Goal: Task Accomplishment & Management: Manage account settings

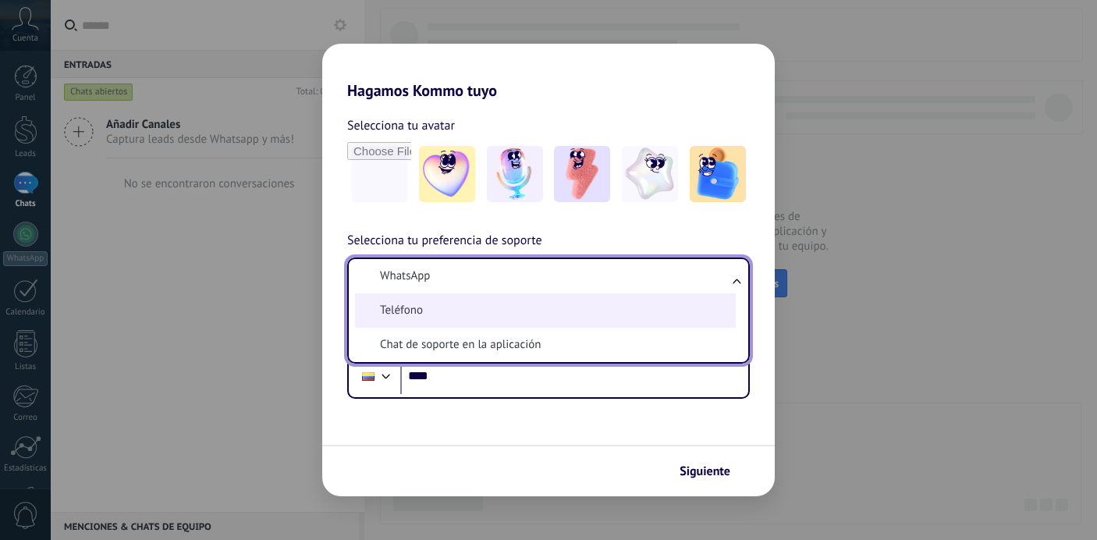
click at [413, 311] on span "Teléfono" at bounding box center [401, 311] width 43 height 16
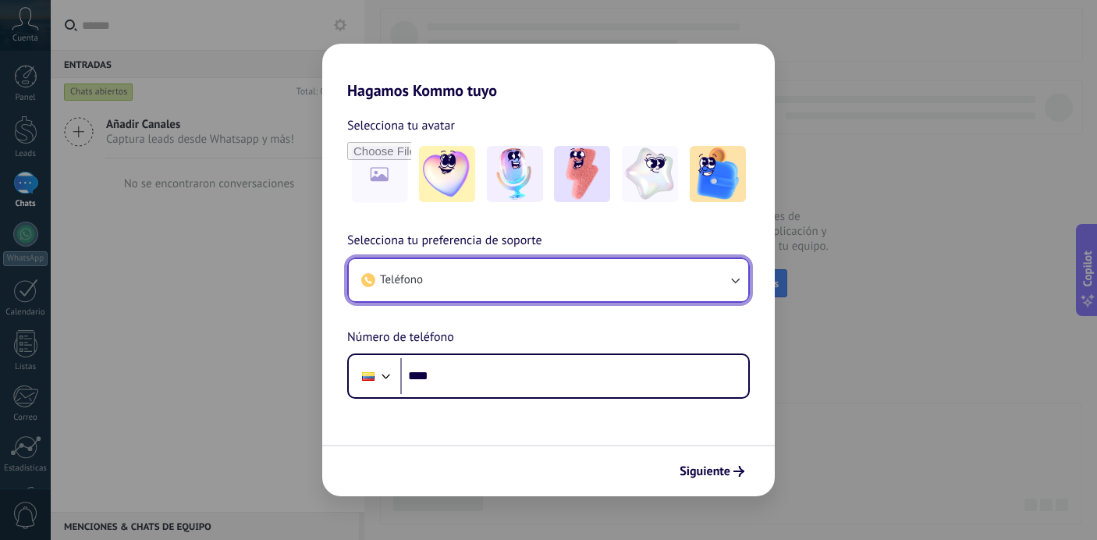
click at [404, 282] on span "Teléfono" at bounding box center [401, 280] width 43 height 16
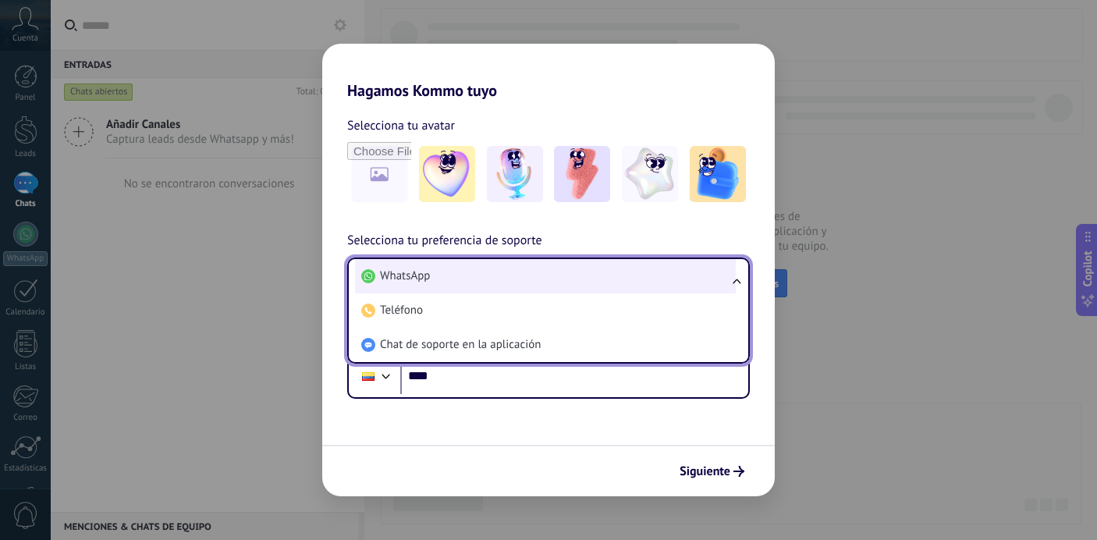
click at [401, 277] on span "WhatsApp" at bounding box center [405, 276] width 50 height 16
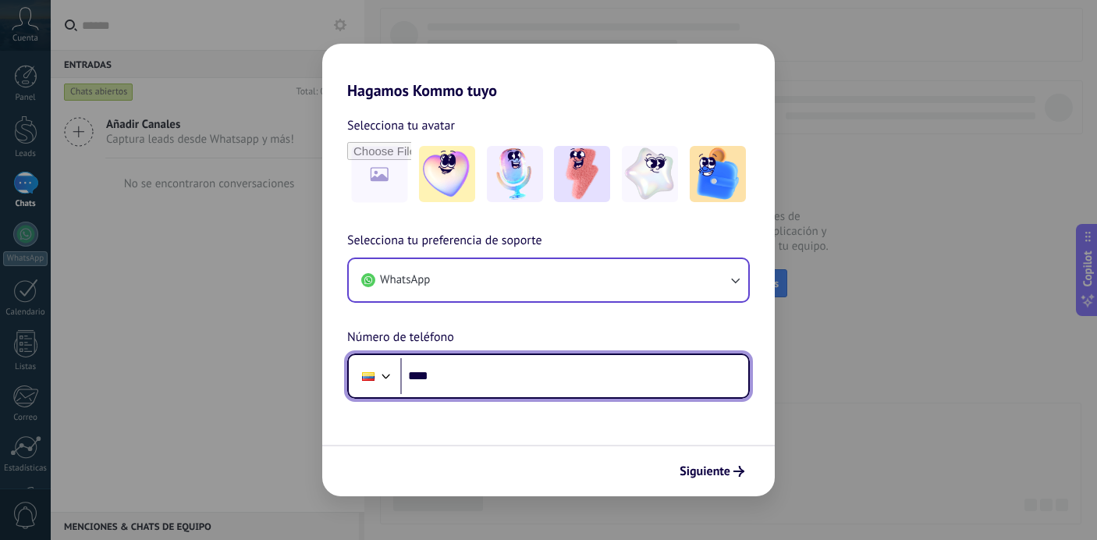
click at [462, 375] on input "****" at bounding box center [574, 376] width 348 height 36
type input "**********"
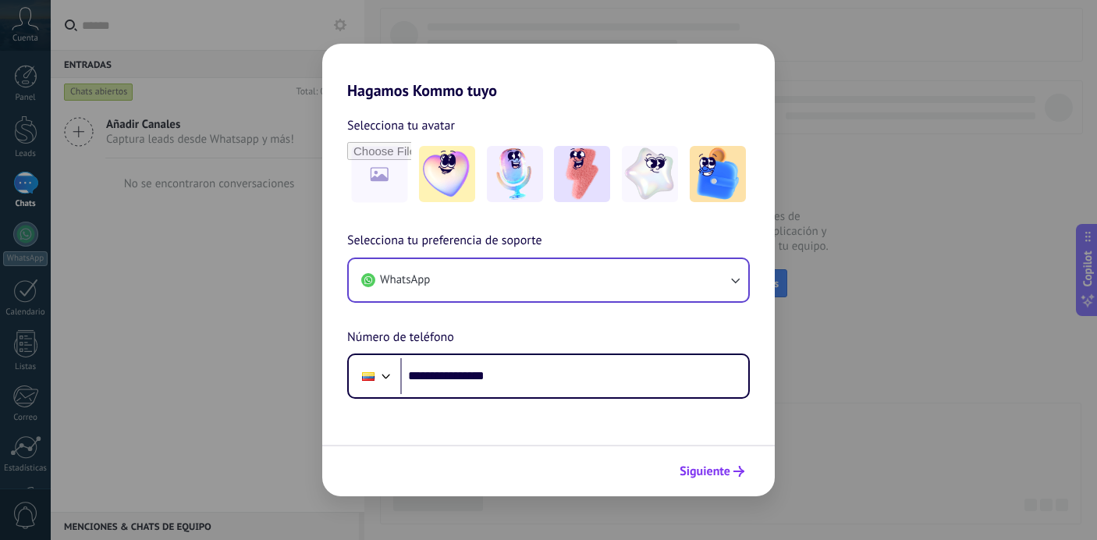
click at [725, 466] on span "Siguiente" at bounding box center [704, 471] width 51 height 11
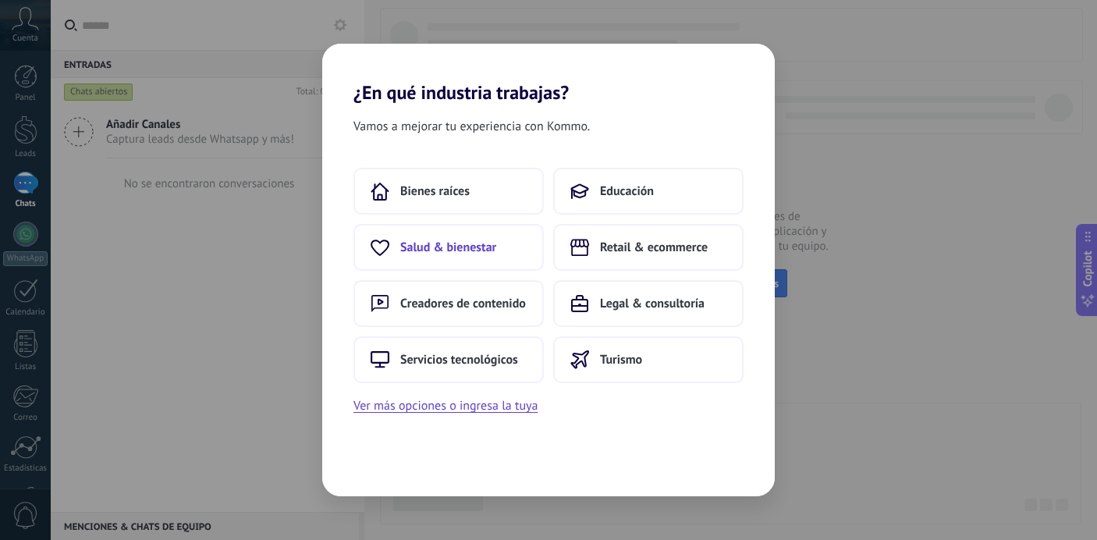
click at [442, 246] on span "Salud & bienestar" at bounding box center [448, 247] width 96 height 16
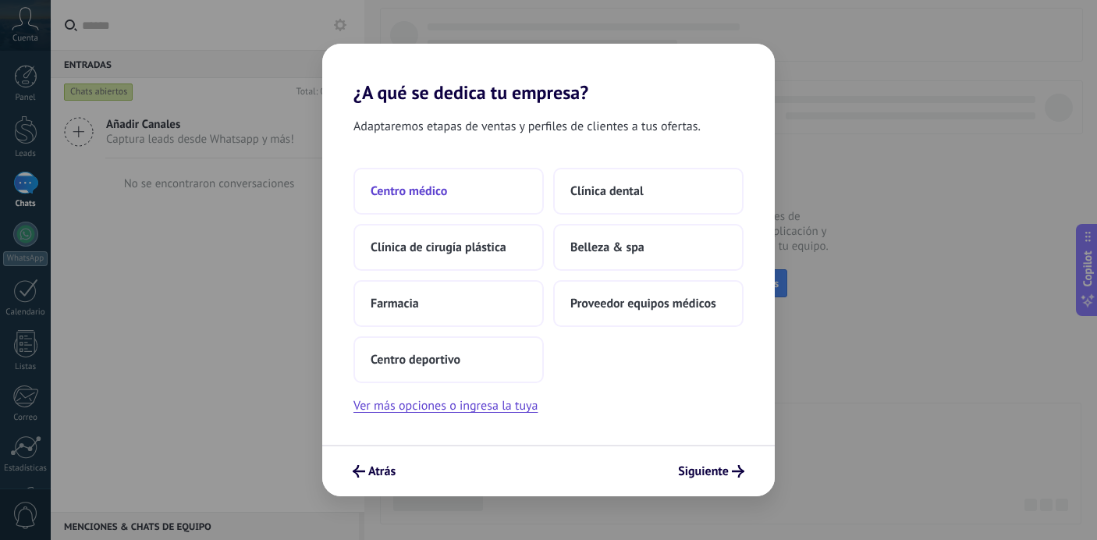
click at [424, 198] on span "Centro médico" at bounding box center [408, 191] width 76 height 16
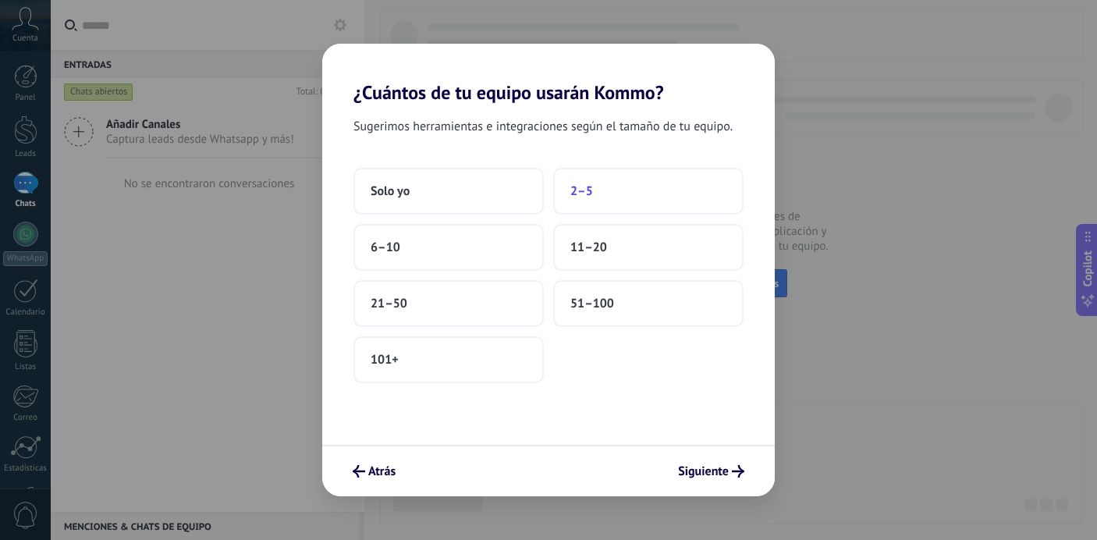
click at [583, 198] on span "2–5" at bounding box center [581, 191] width 23 height 16
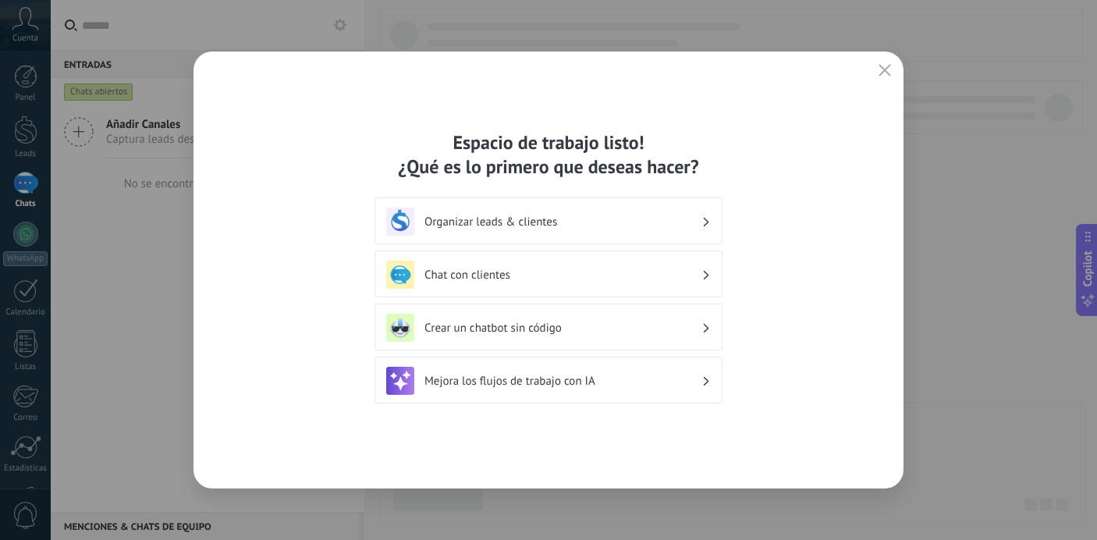
click at [704, 230] on div "Organizar leads & clientes" at bounding box center [548, 221] width 324 height 28
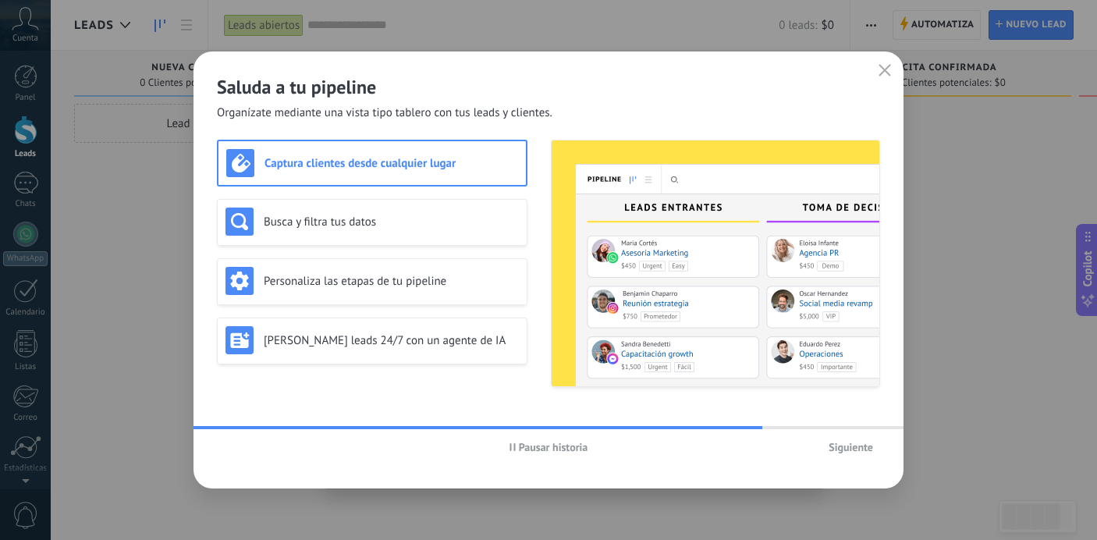
click at [438, 172] on div "Captura clientes desde cualquier lugar" at bounding box center [372, 163] width 292 height 28
click at [363, 222] on h3 "Busca y filtra tus datos" at bounding box center [391, 221] width 255 height 15
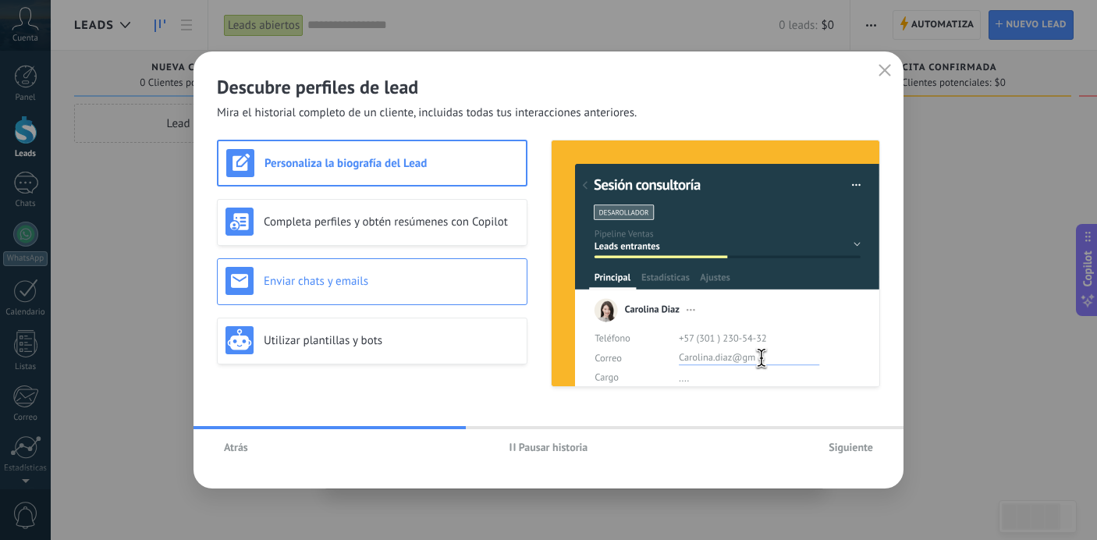
click at [355, 278] on h3 "Enviar chats y emails" at bounding box center [391, 281] width 255 height 15
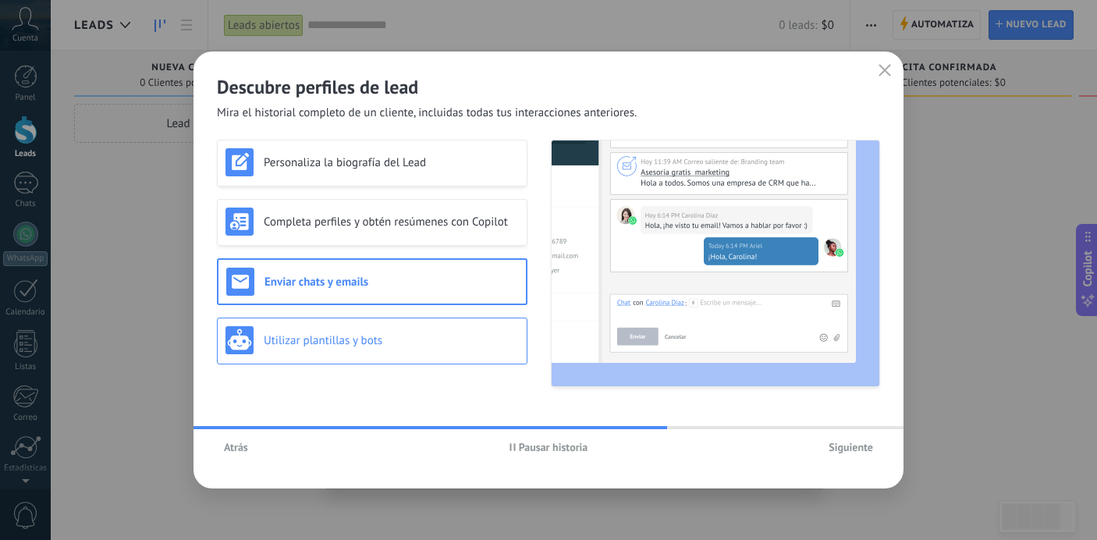
click at [452, 330] on div "Utilizar plantillas y bots" at bounding box center [371, 340] width 293 height 28
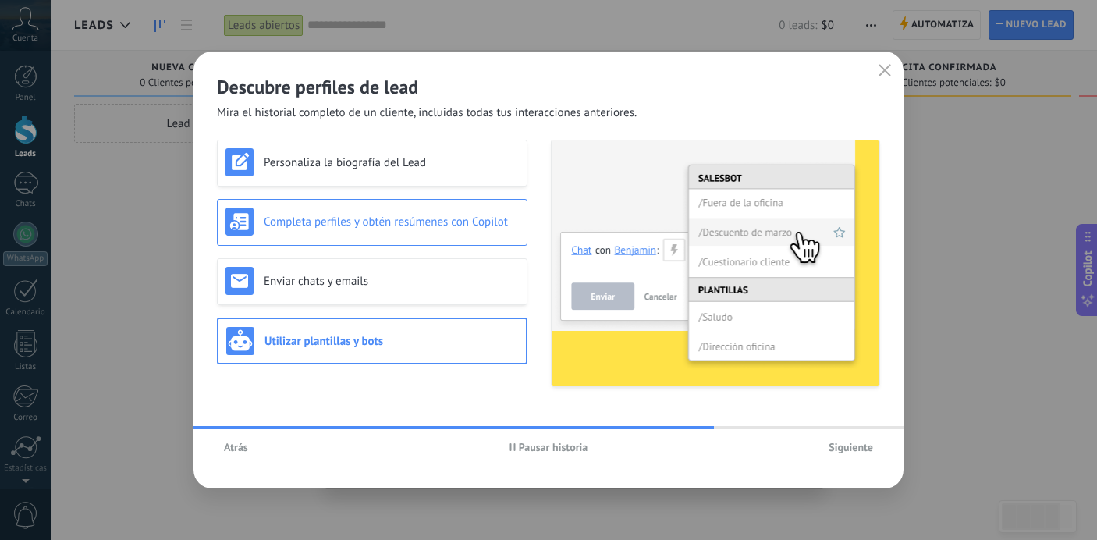
click at [442, 225] on h3 "Completa perfiles y obtén resúmenes con Copilot" at bounding box center [391, 221] width 255 height 15
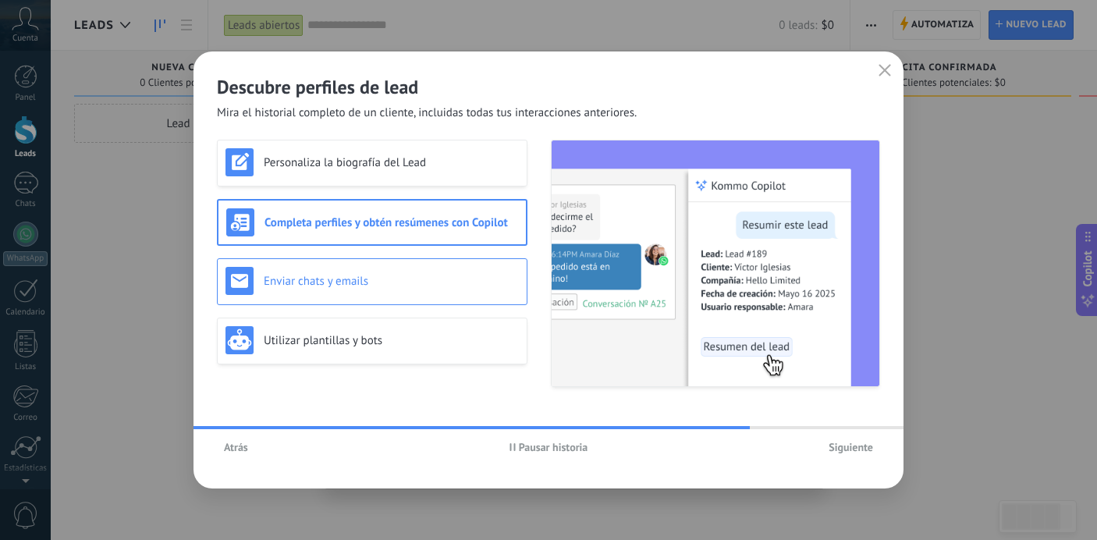
click at [421, 279] on h3 "Enviar chats y emails" at bounding box center [391, 281] width 255 height 15
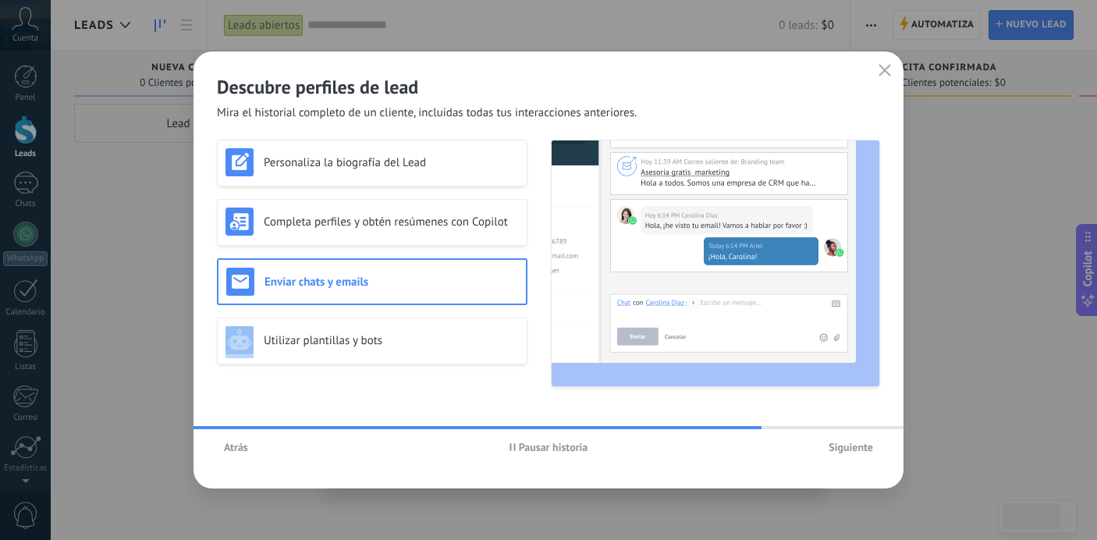
click at [421, 279] on h3 "Enviar chats y emails" at bounding box center [390, 282] width 253 height 15
click at [838, 452] on span "Siguiente" at bounding box center [850, 446] width 44 height 11
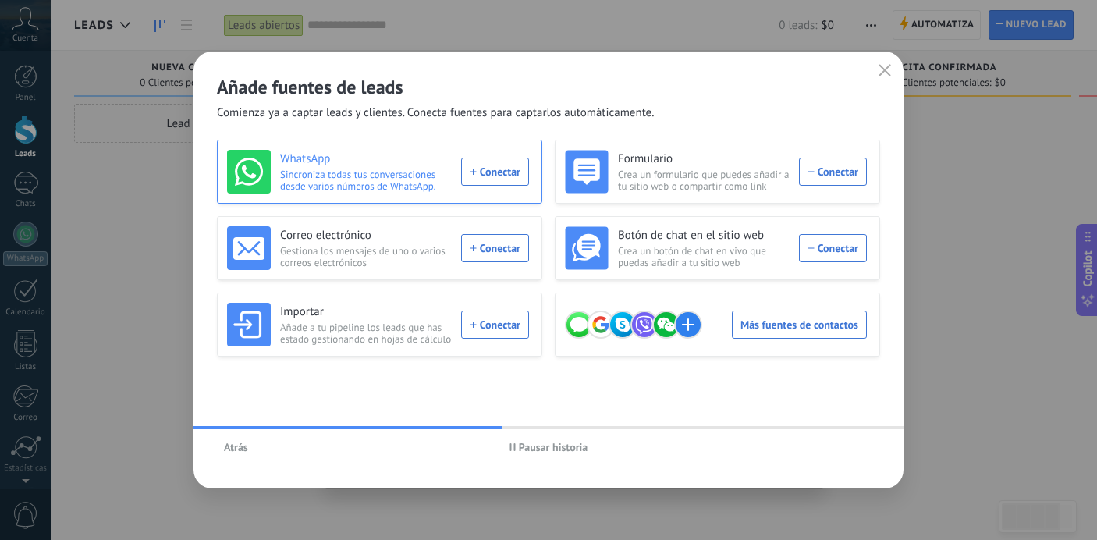
click at [366, 171] on span "Sincroniza todas tus conversaciones desde varios números de WhatsApp." at bounding box center [366, 179] width 172 height 23
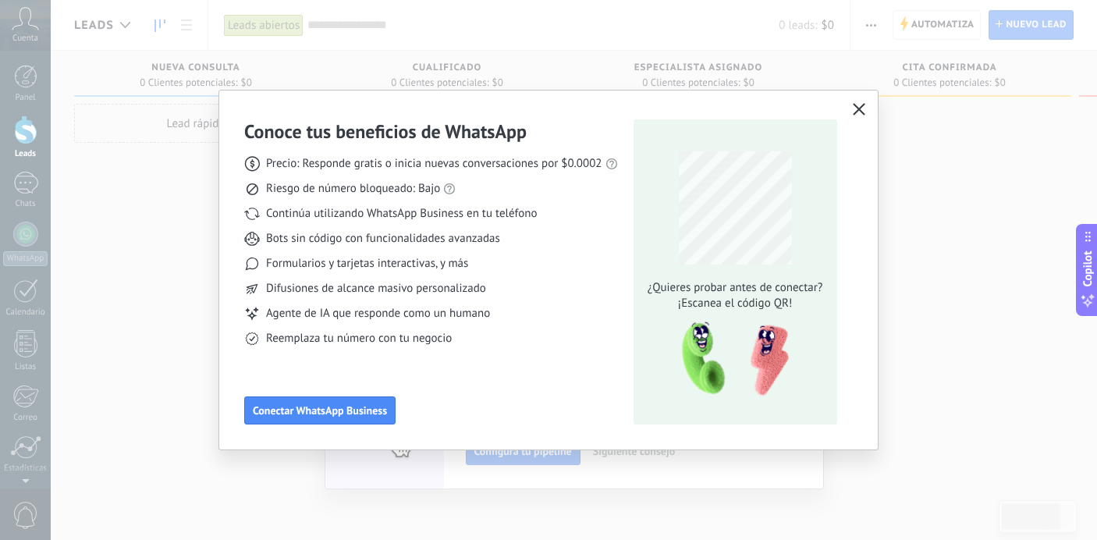
click at [858, 113] on icon "button" at bounding box center [858, 109] width 12 height 12
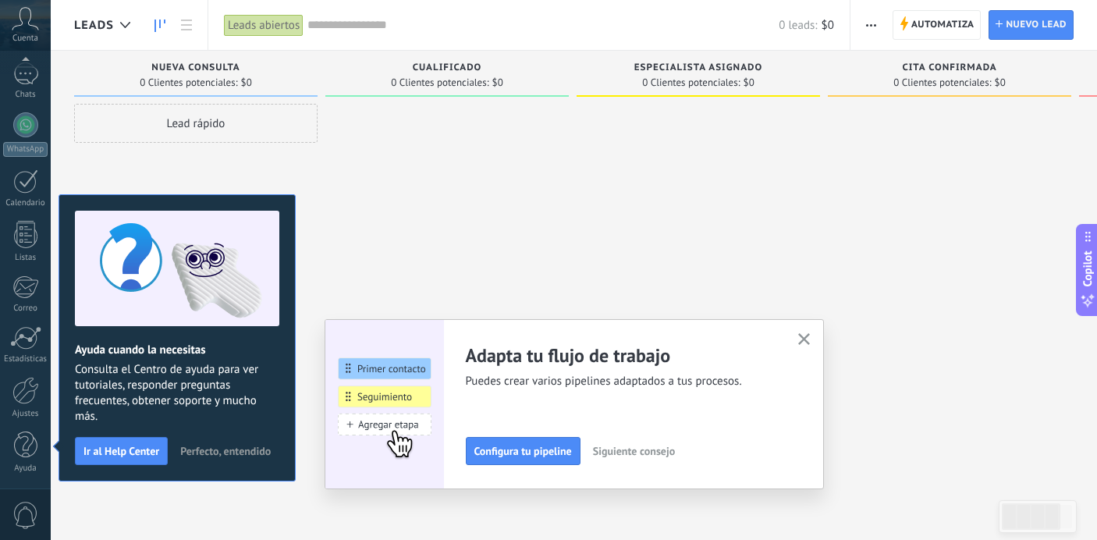
scroll to position [27, 0]
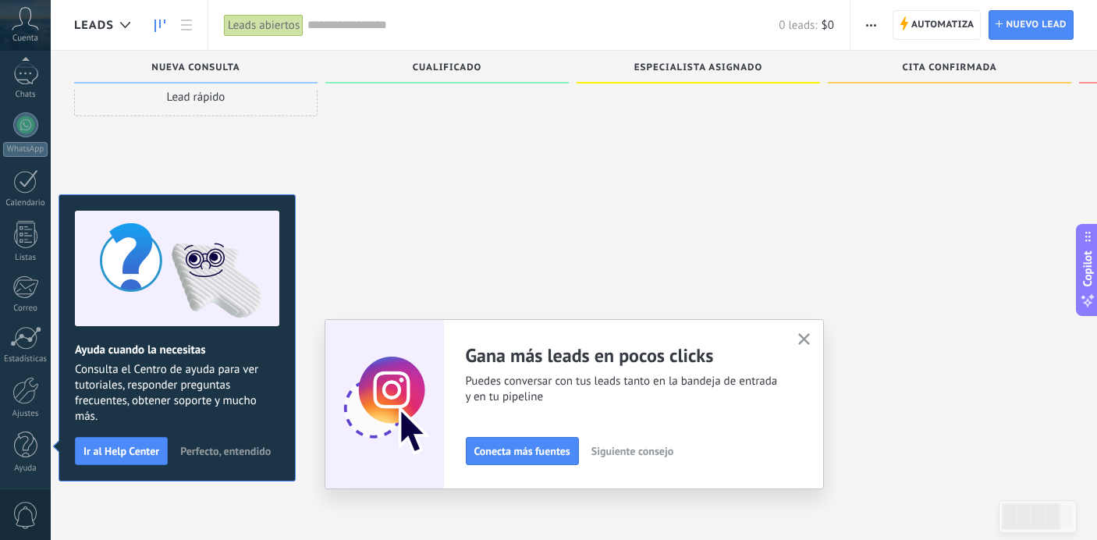
click at [809, 342] on icon "button" at bounding box center [804, 339] width 12 height 12
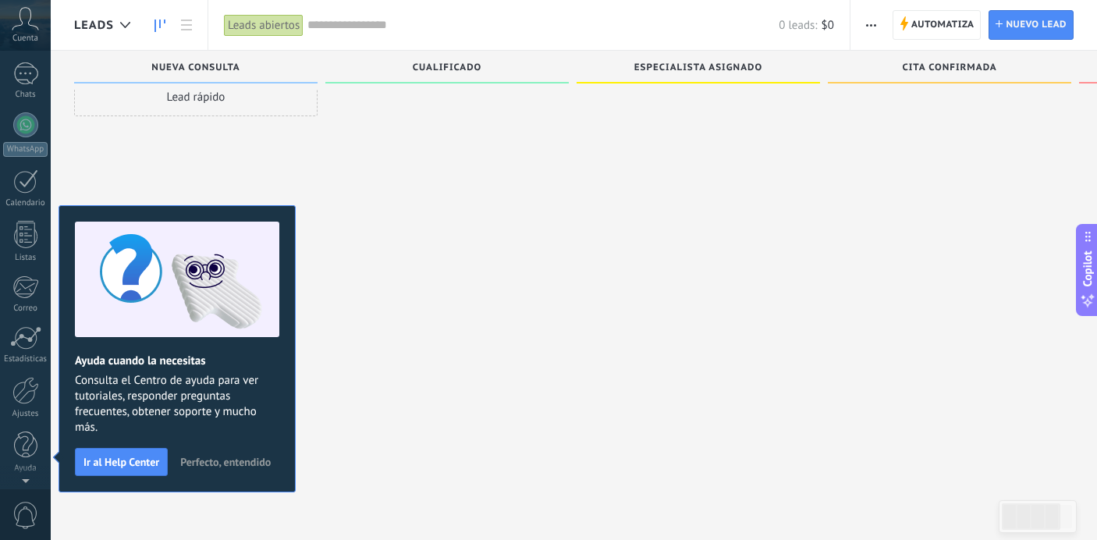
scroll to position [0, 0]
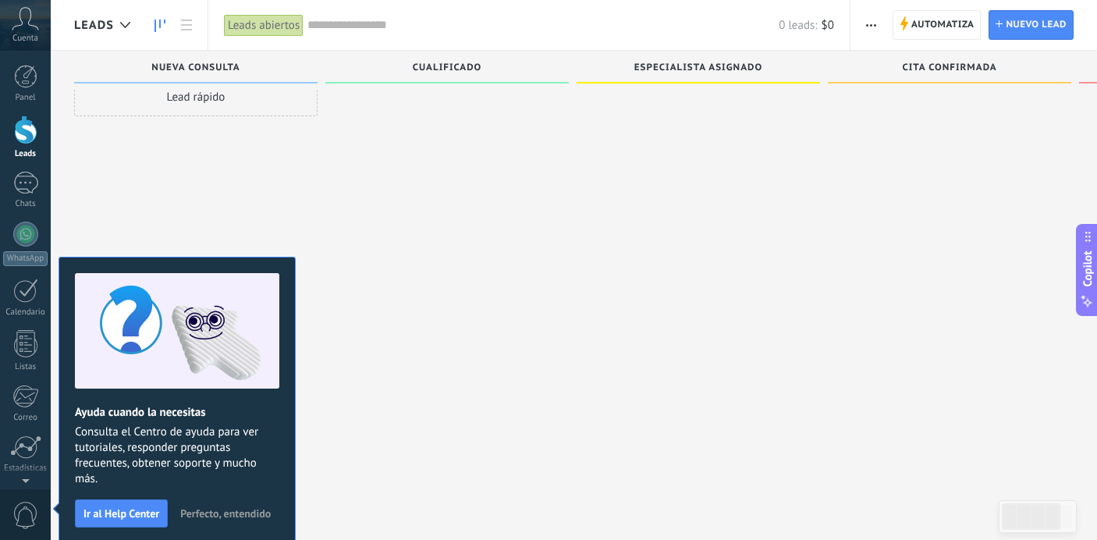
click at [26, 23] on icon at bounding box center [25, 18] width 27 height 23
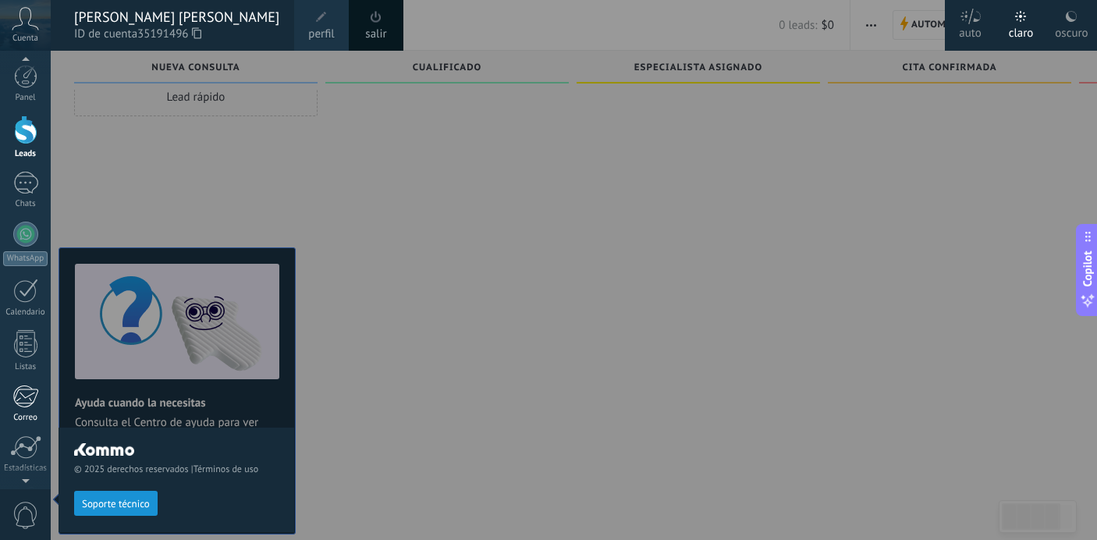
scroll to position [109, 0]
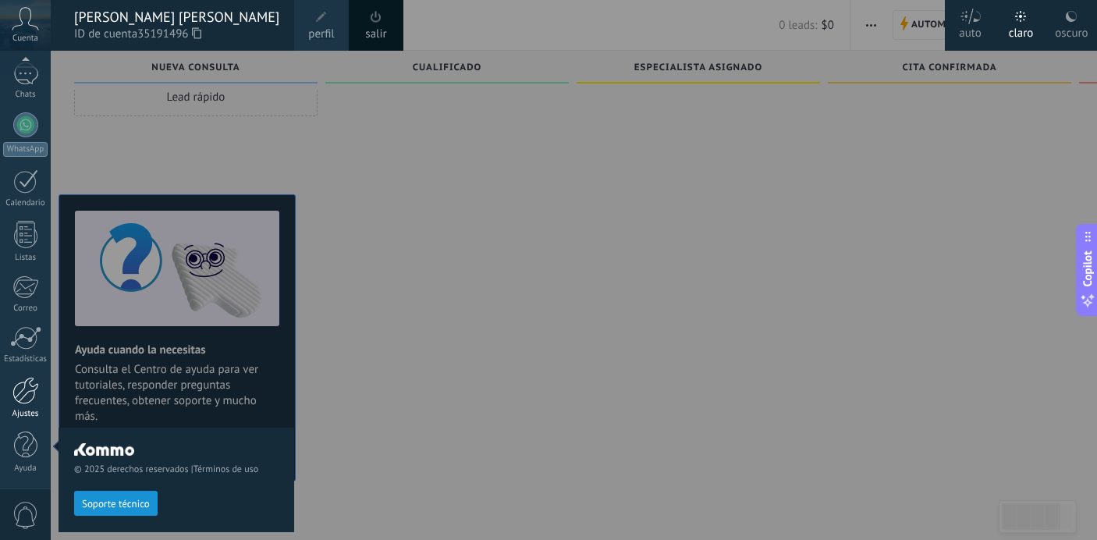
click at [34, 392] on div at bounding box center [25, 390] width 27 height 27
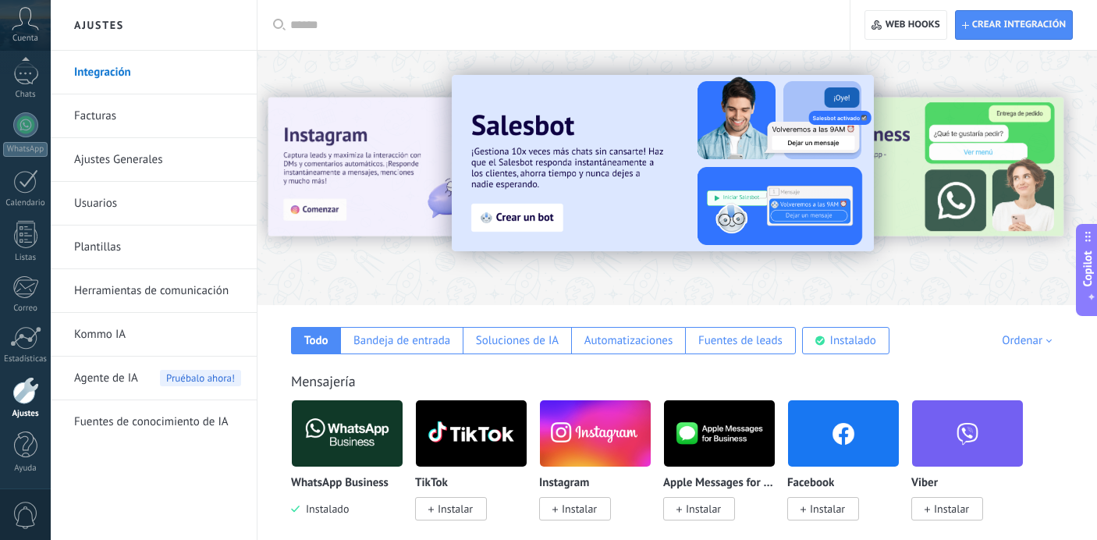
click at [130, 156] on link "Ajustes Generales" at bounding box center [157, 160] width 167 height 44
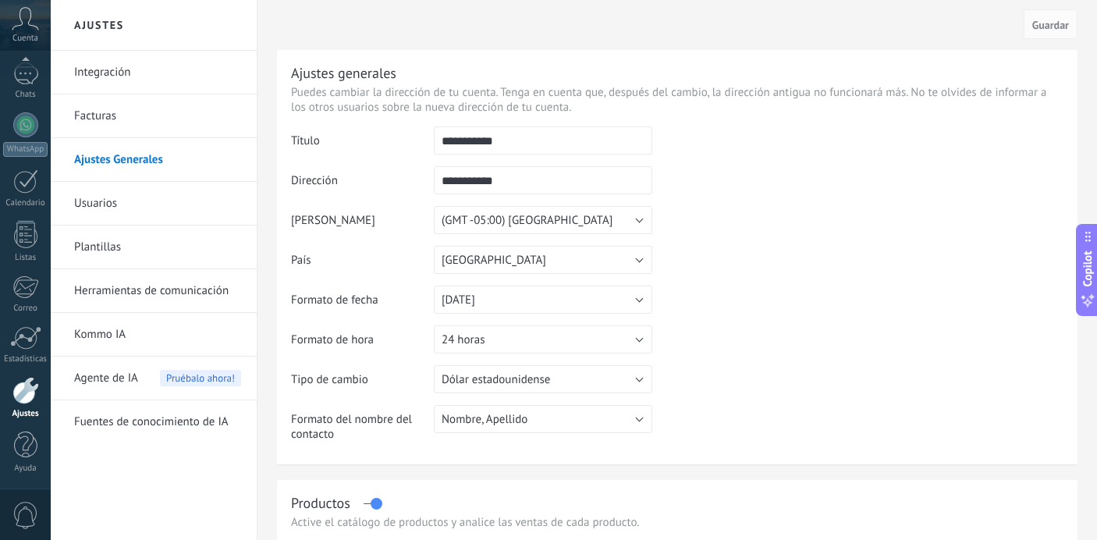
click at [119, 66] on link "Integración" at bounding box center [157, 73] width 167 height 44
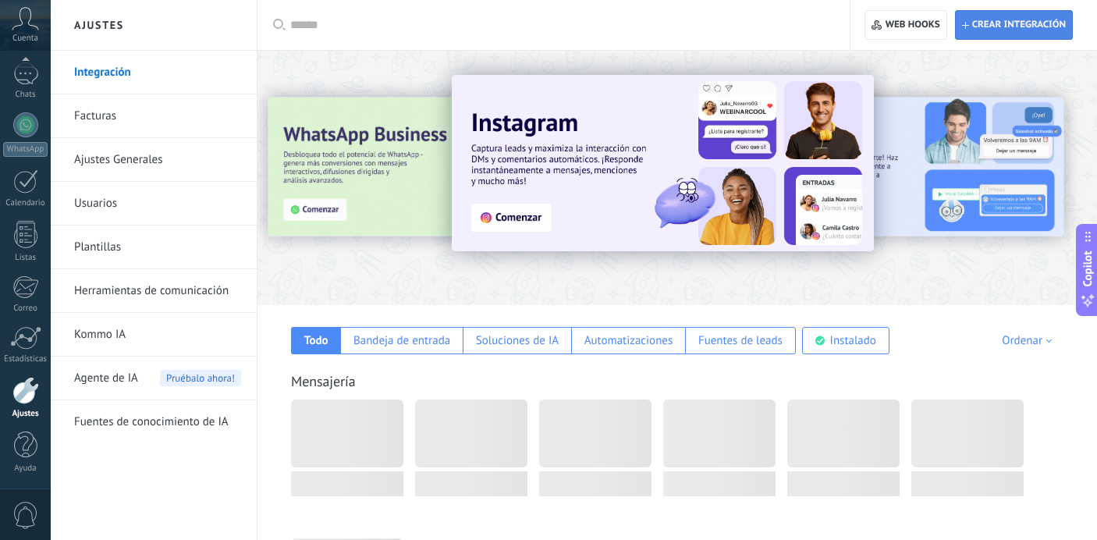
click at [1047, 27] on span "Crear integración" at bounding box center [1019, 25] width 94 height 12
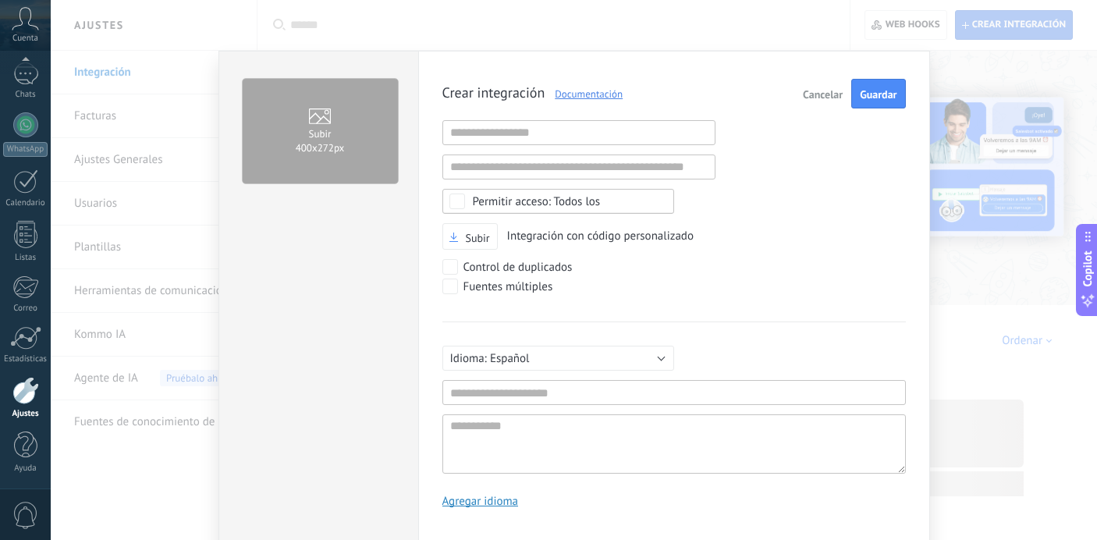
scroll to position [15, 0]
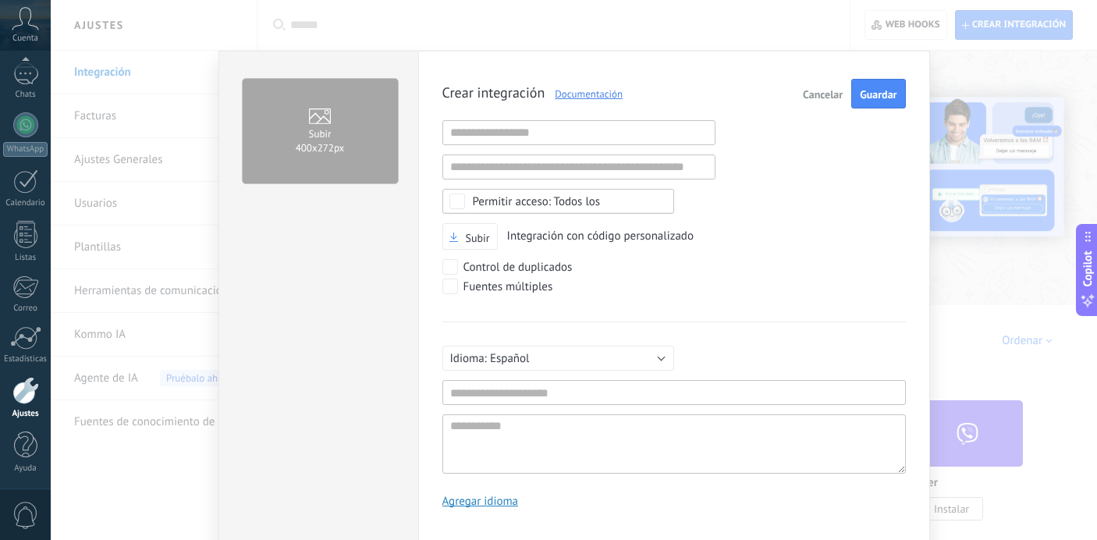
click at [806, 93] on span "Cancelar" at bounding box center [823, 94] width 40 height 11
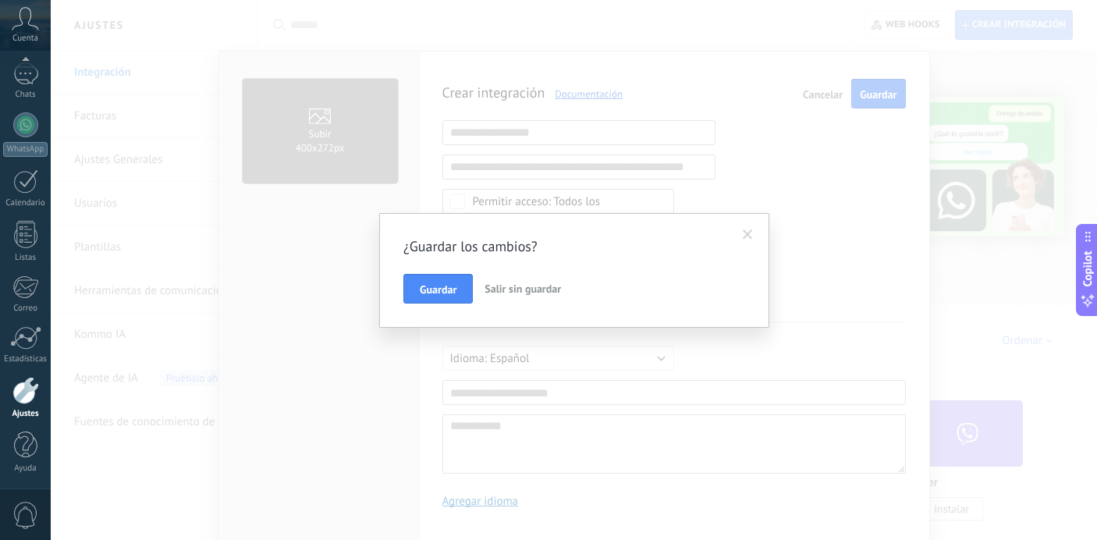
click at [520, 285] on span "Salir sin guardar" at bounding box center [522, 289] width 76 height 14
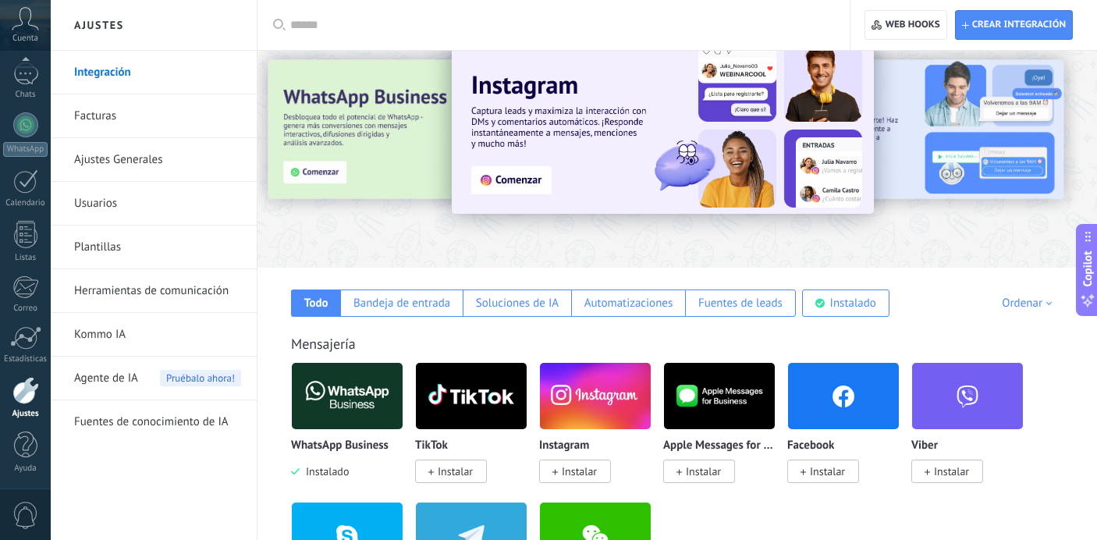
scroll to position [31, 0]
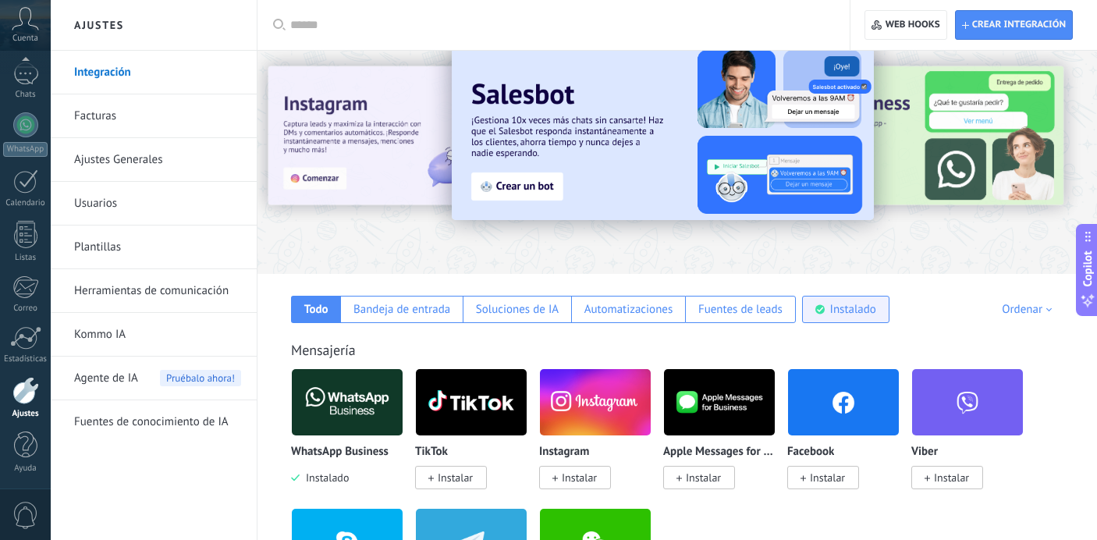
click at [842, 317] on div "Instalado" at bounding box center [845, 309] width 87 height 27
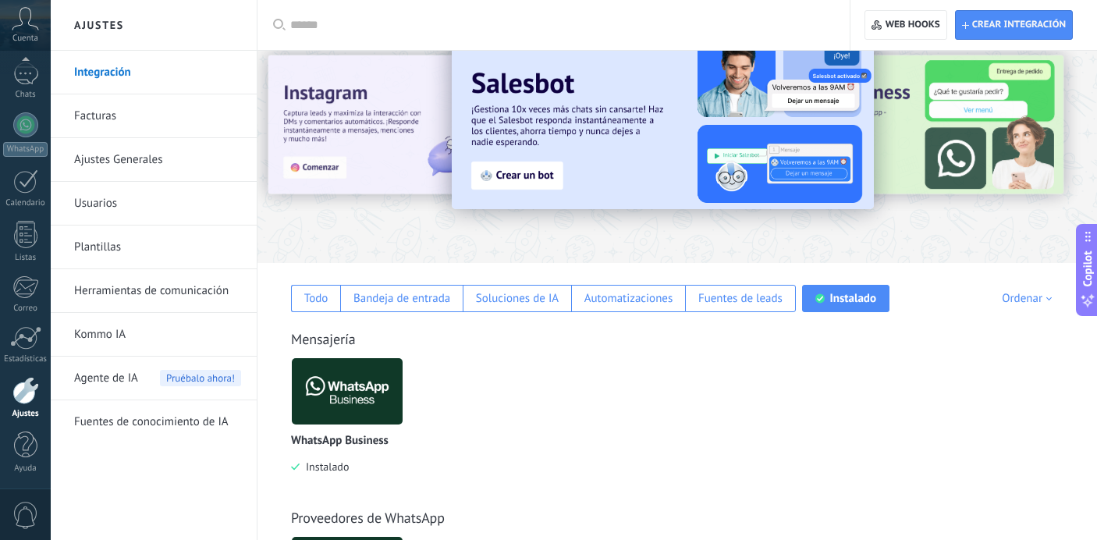
scroll to position [0, 0]
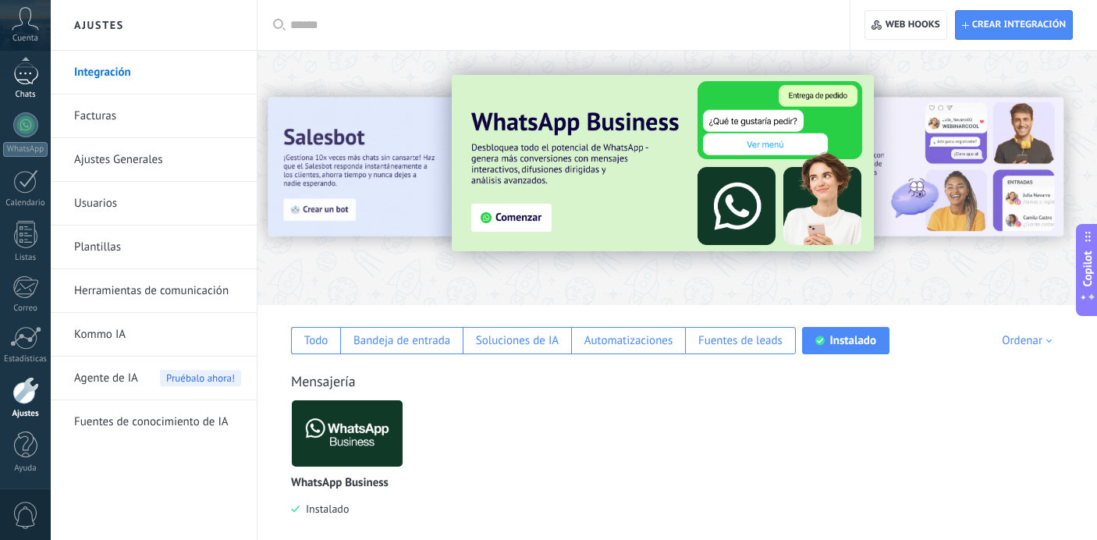
click at [34, 74] on div at bounding box center [25, 73] width 25 height 23
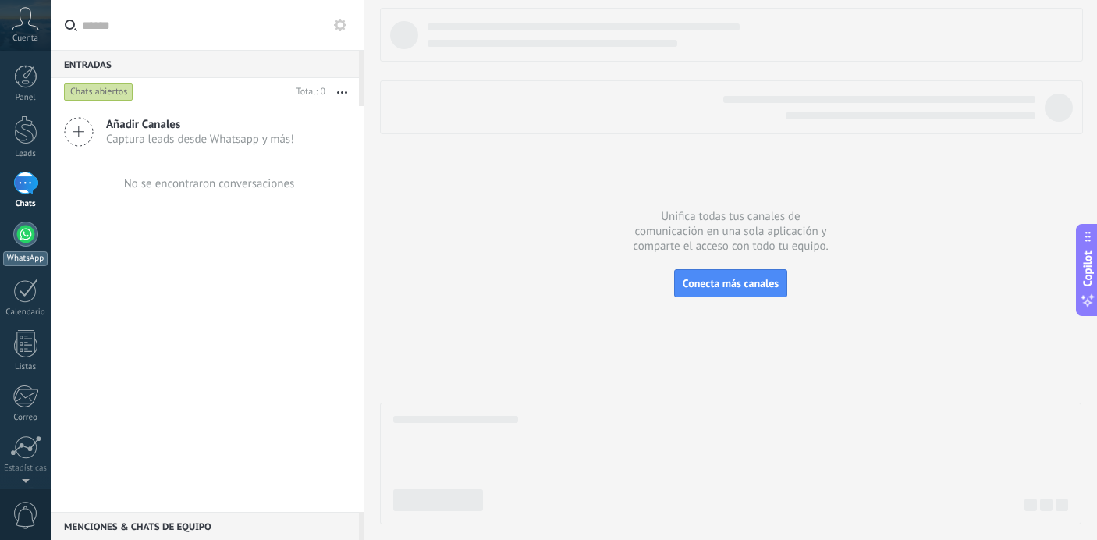
click at [24, 241] on div at bounding box center [25, 234] width 25 height 25
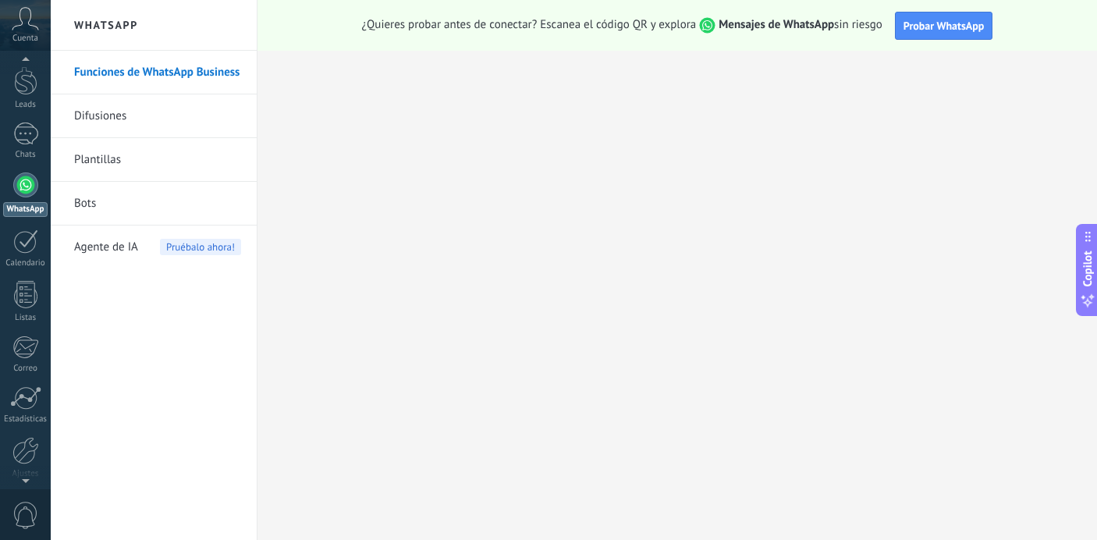
scroll to position [73, 0]
click at [26, 514] on span "0" at bounding box center [25, 515] width 27 height 27
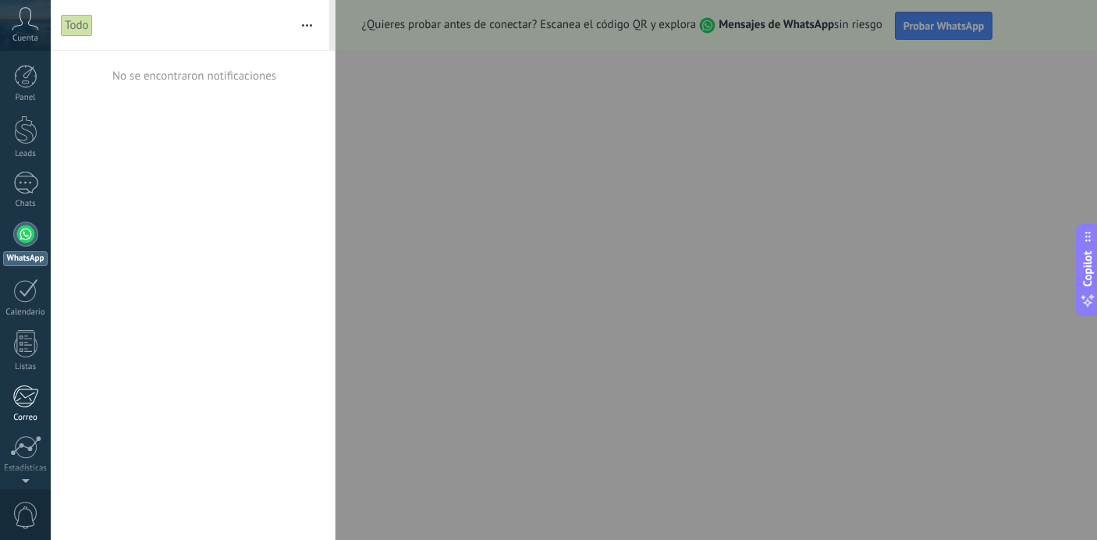
scroll to position [109, 0]
click at [30, 403] on div at bounding box center [25, 390] width 27 height 27
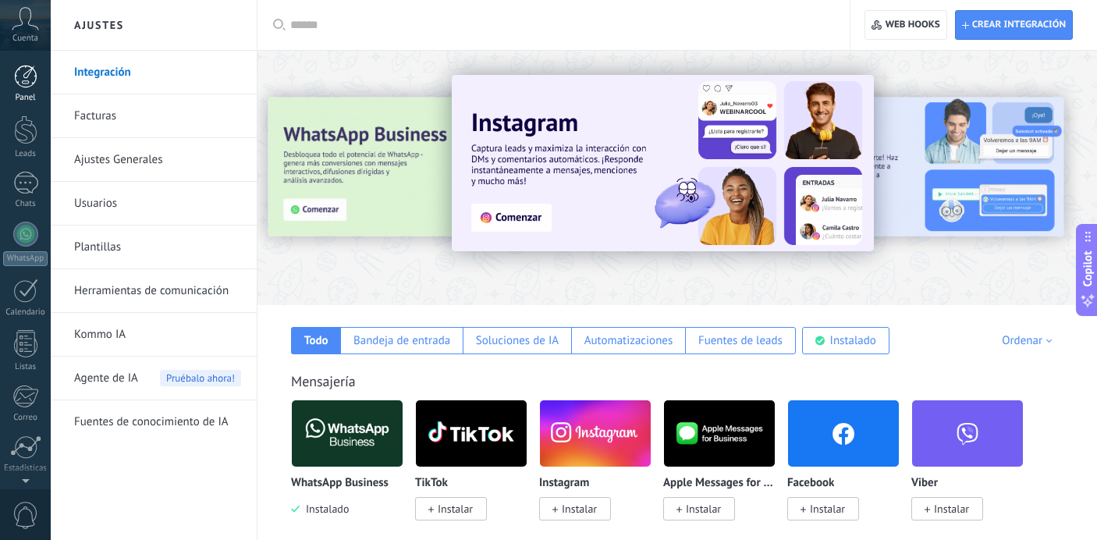
click at [28, 82] on div at bounding box center [25, 76] width 23 height 23
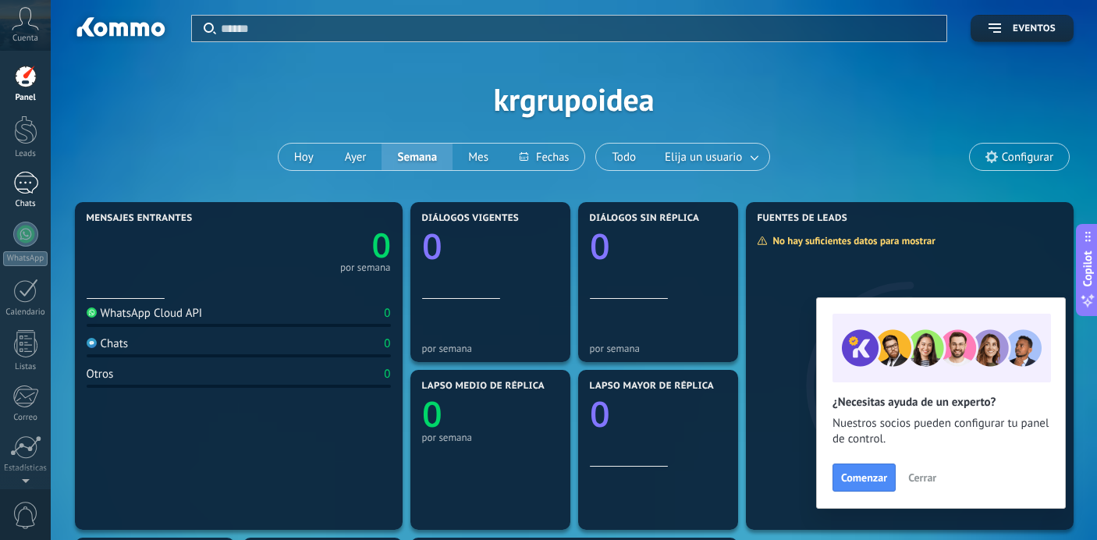
click at [26, 191] on div at bounding box center [25, 183] width 25 height 23
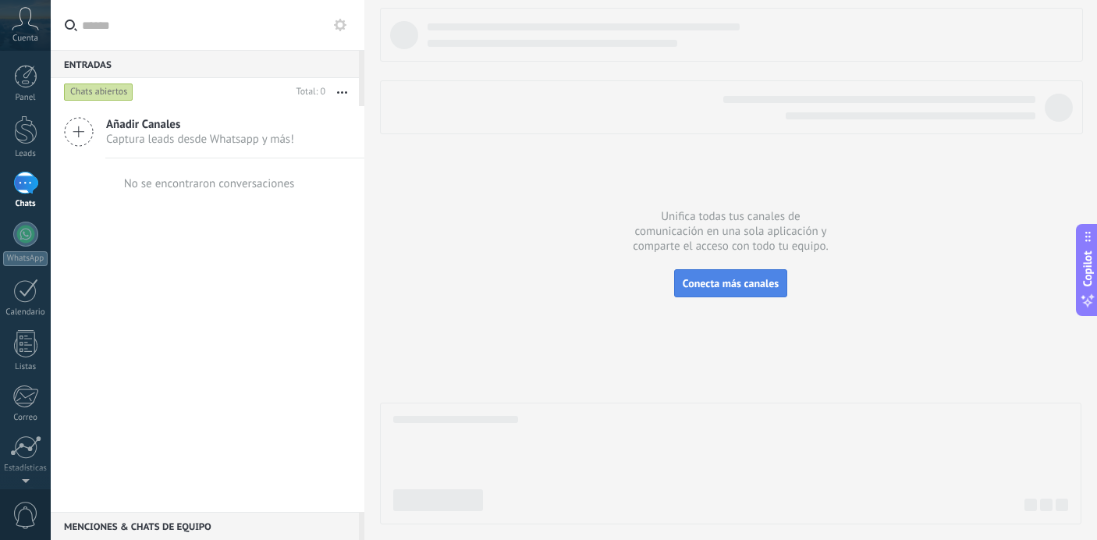
click at [735, 271] on button "Conecta más canales" at bounding box center [730, 283] width 113 height 28
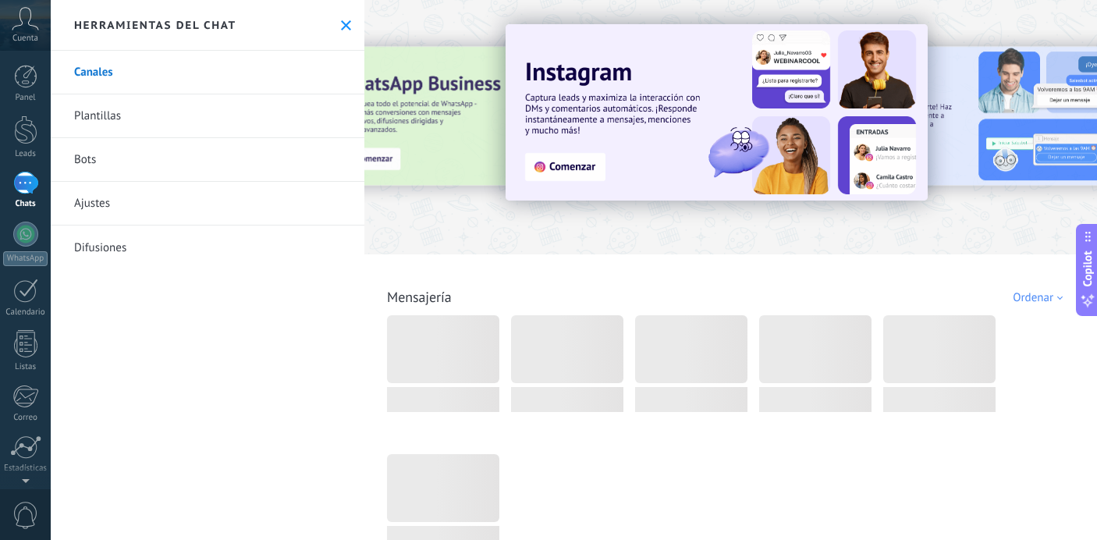
click at [90, 204] on link "Ajustes" at bounding box center [208, 204] width 314 height 44
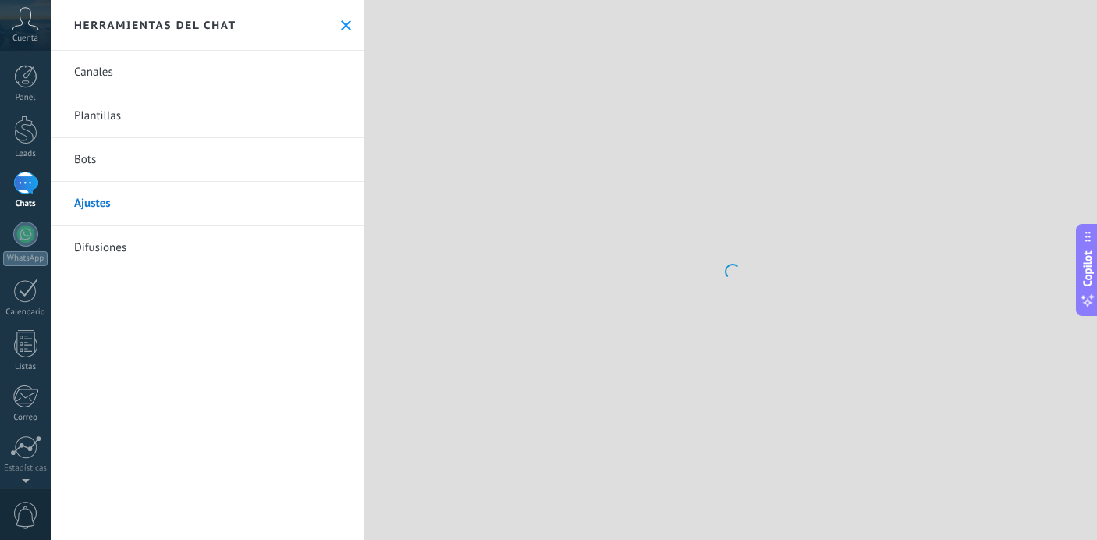
click at [341, 24] on use at bounding box center [346, 25] width 10 height 10
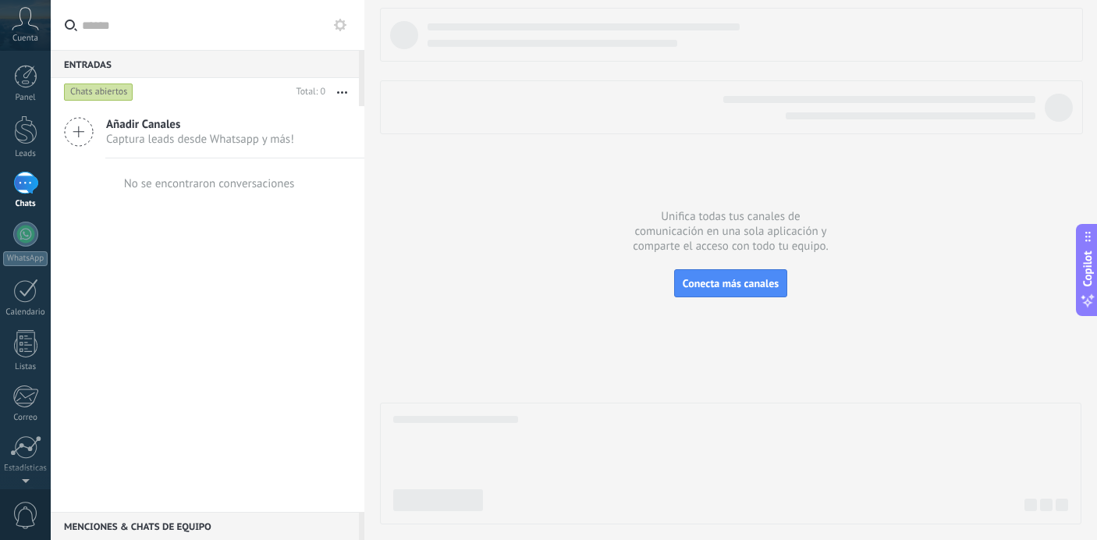
click at [28, 27] on icon at bounding box center [25, 18] width 27 height 23
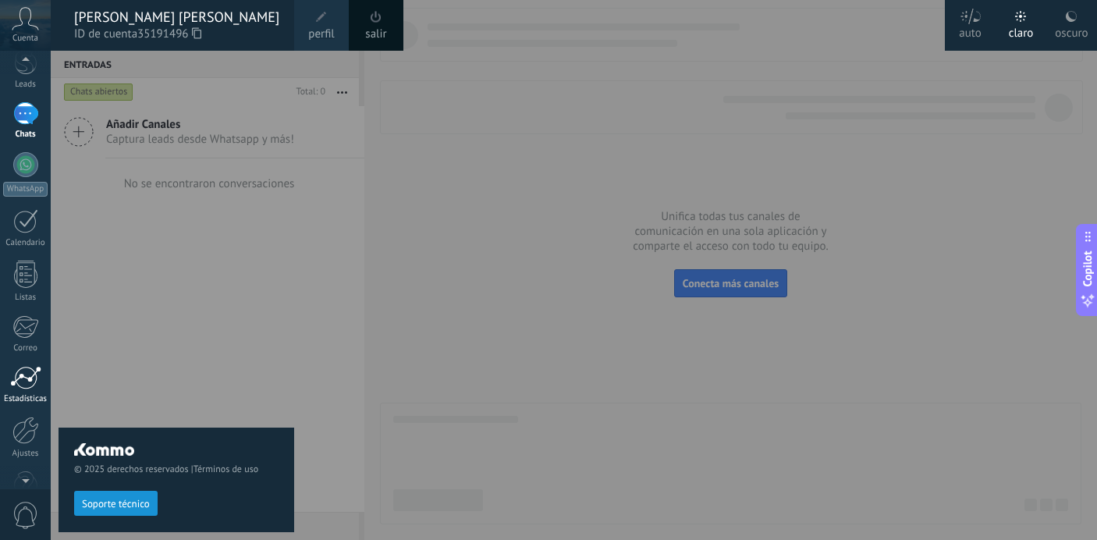
scroll to position [109, 0]
click at [27, 397] on div at bounding box center [25, 390] width 27 height 27
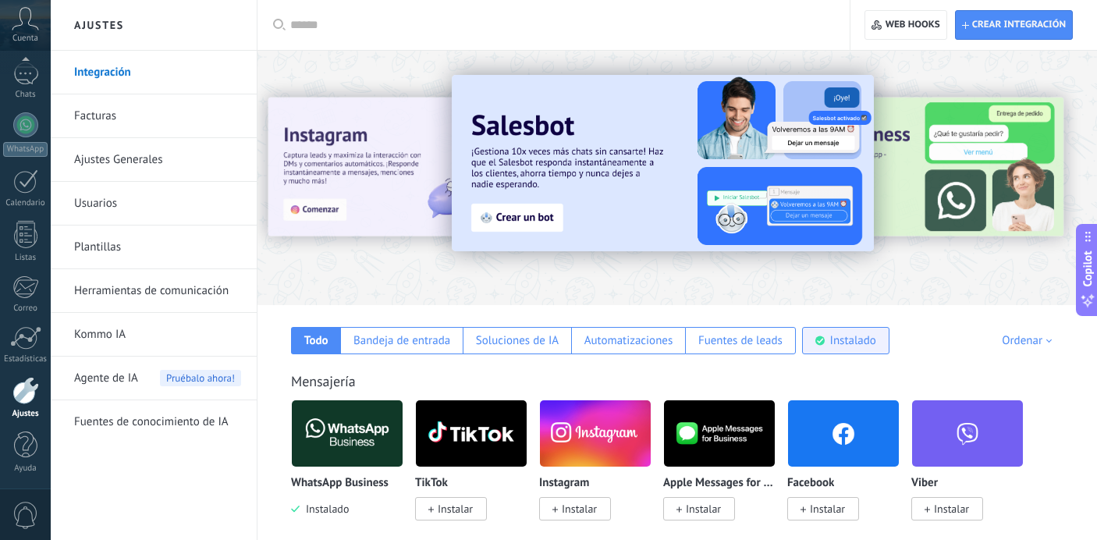
click at [853, 334] on div "Instalado" at bounding box center [853, 340] width 46 height 15
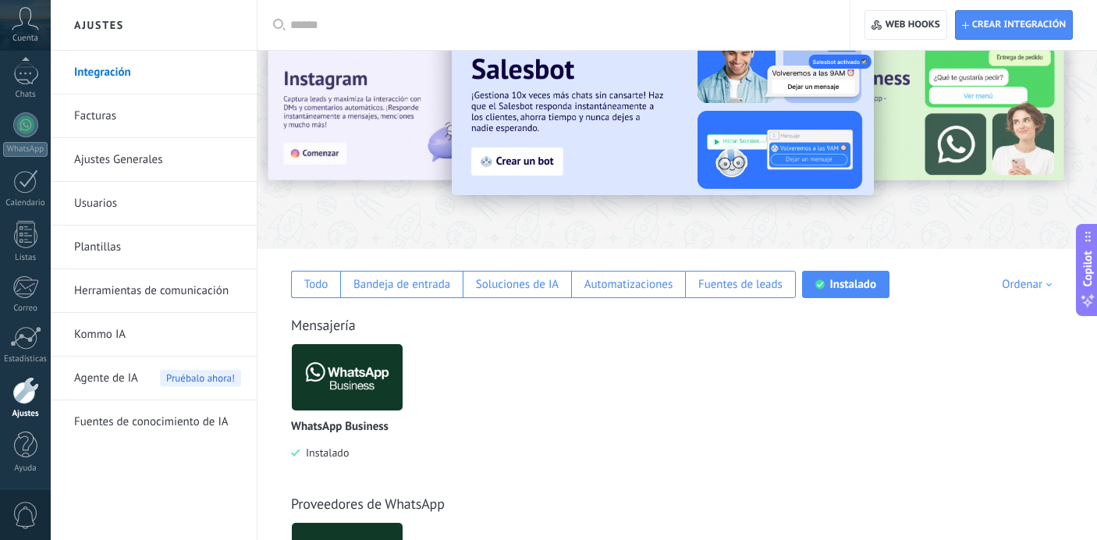
scroll to position [69, 0]
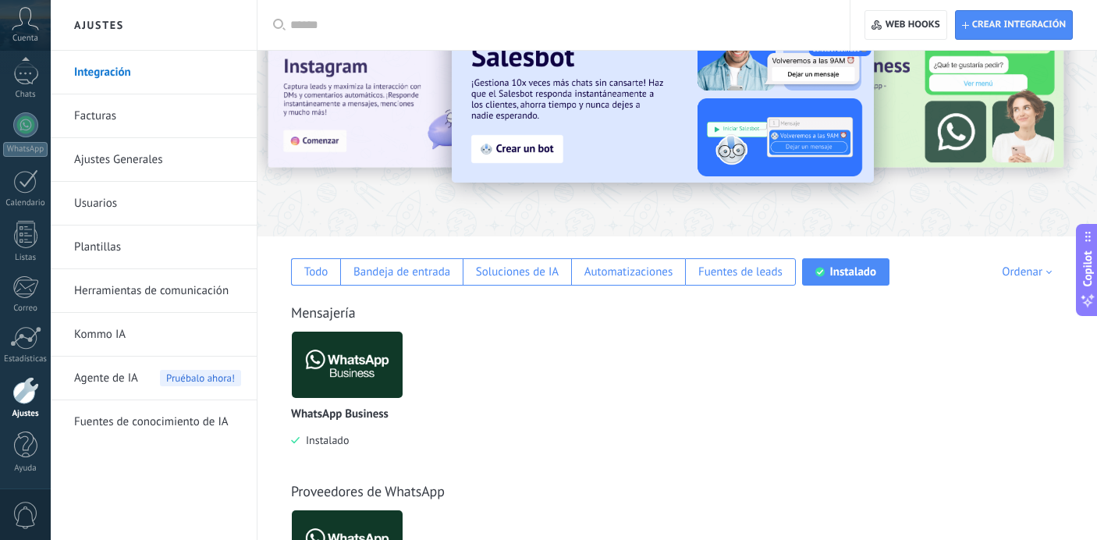
click at [347, 373] on img at bounding box center [347, 365] width 111 height 76
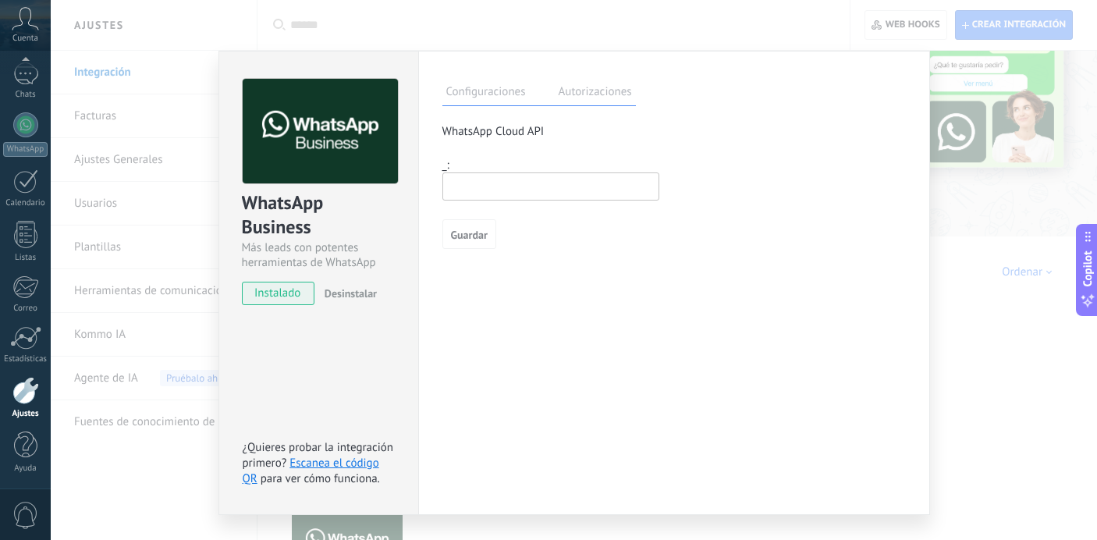
click at [343, 293] on span "Desinstalar" at bounding box center [350, 293] width 52 height 14
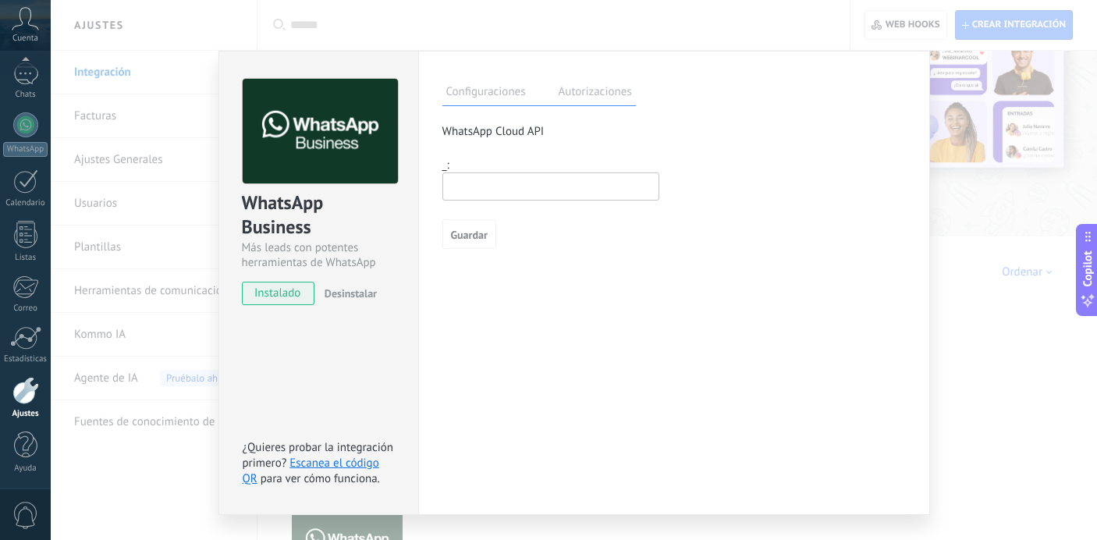
click at [349, 292] on span "Desinstalar" at bounding box center [350, 293] width 52 height 14
click at [355, 296] on span "Desinstalar" at bounding box center [350, 293] width 52 height 14
click at [321, 460] on link "Escanea el código QR" at bounding box center [311, 470] width 136 height 30
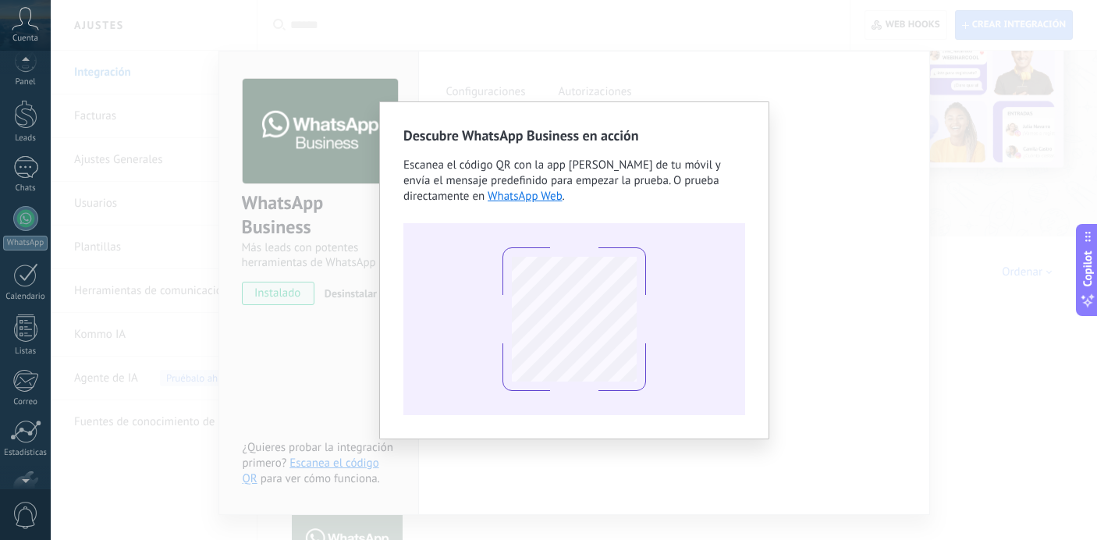
scroll to position [0, 0]
click at [22, 122] on div at bounding box center [25, 129] width 23 height 29
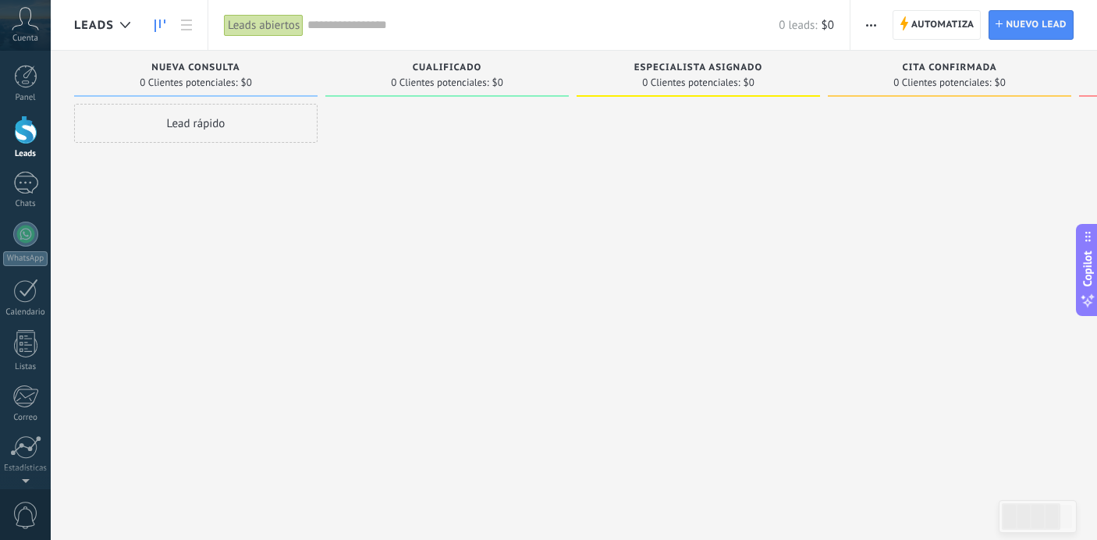
click at [867, 26] on use "button" at bounding box center [871, 25] width 10 height 2
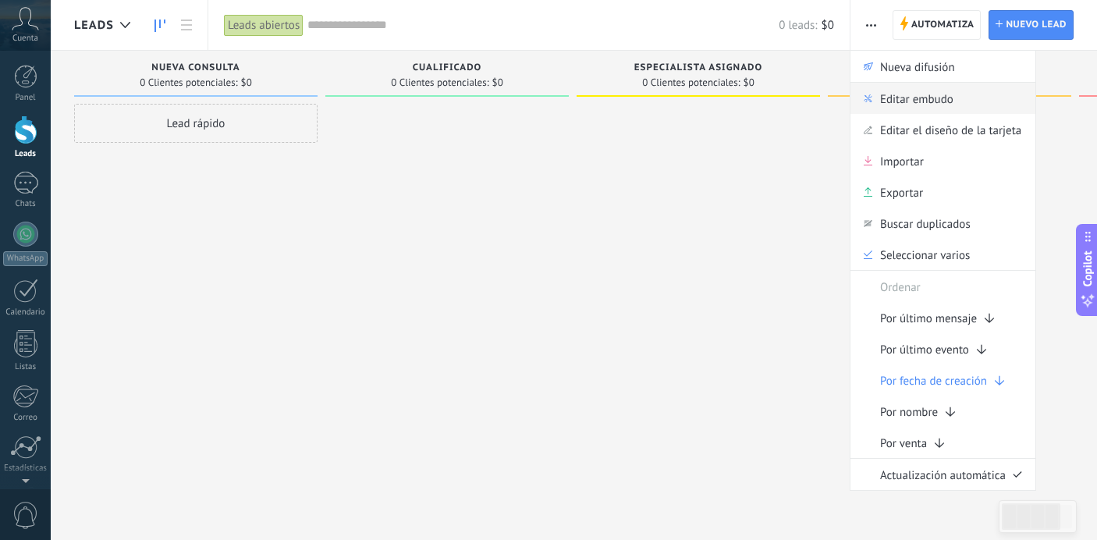
click at [894, 94] on span "Editar embudo" at bounding box center [916, 98] width 73 height 31
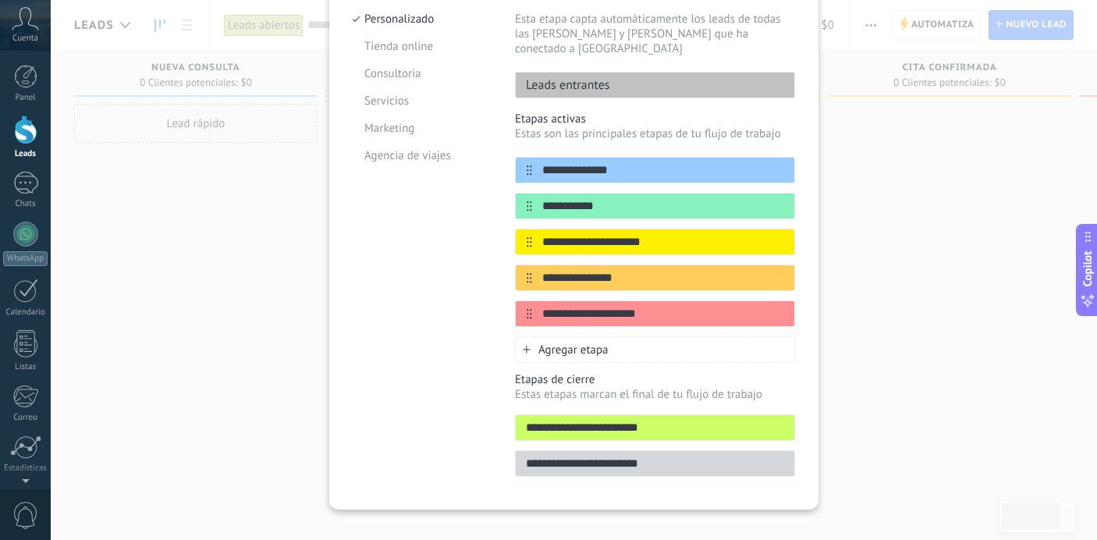
scroll to position [188, 0]
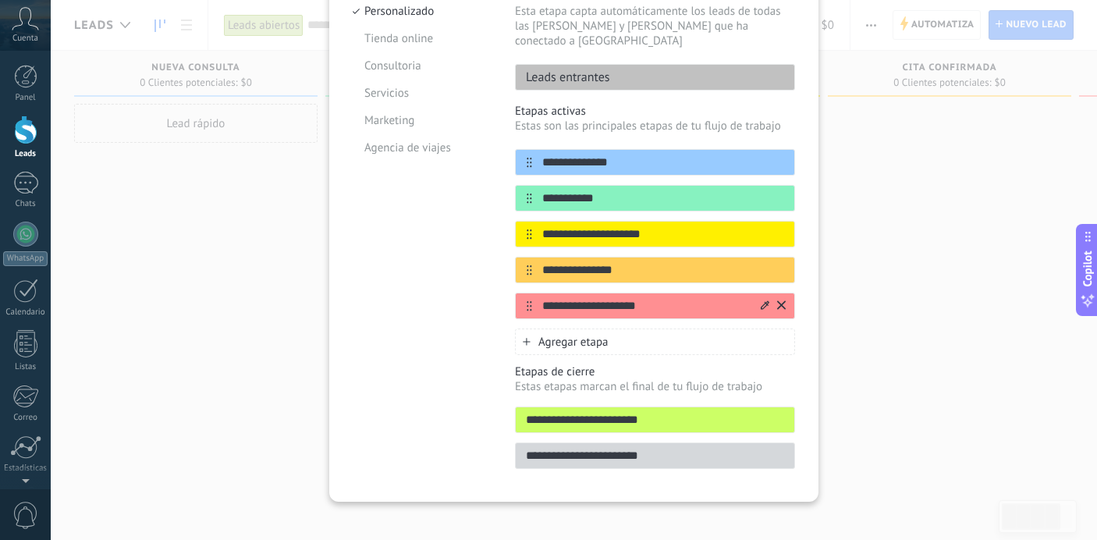
drag, startPoint x: 657, startPoint y: 294, endPoint x: 548, endPoint y: 286, distance: 109.5
click at [548, 298] on input "**********" at bounding box center [645, 306] width 226 height 16
type input "*"
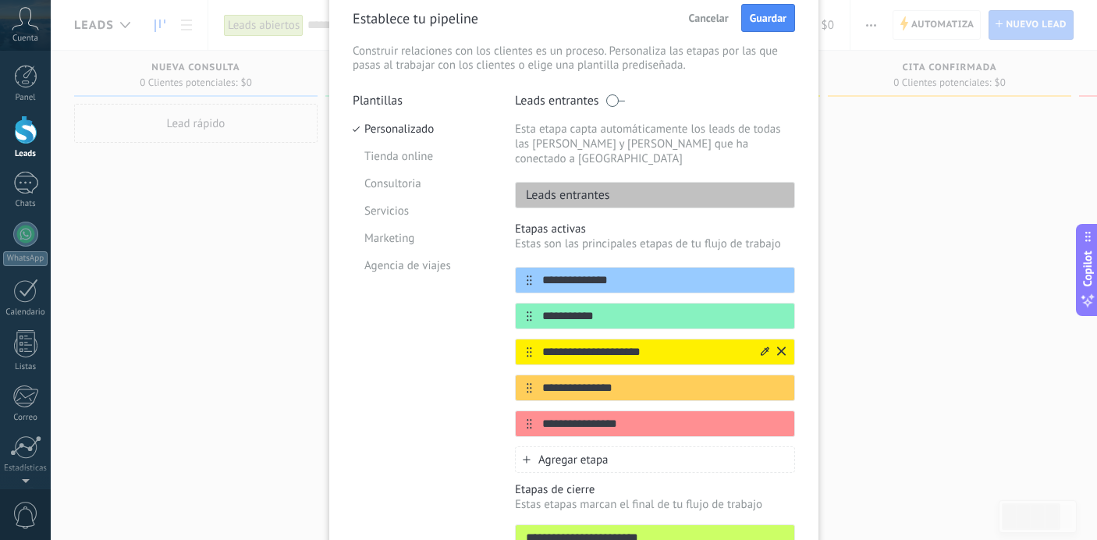
scroll to position [0, 0]
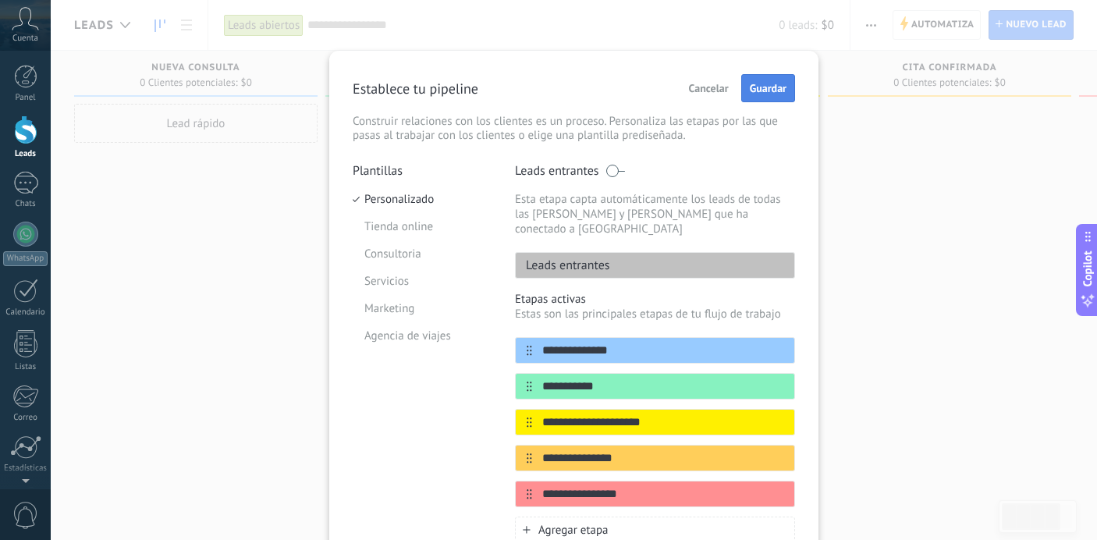
type input "**********"
click at [772, 94] on span "Guardar" at bounding box center [768, 88] width 37 height 11
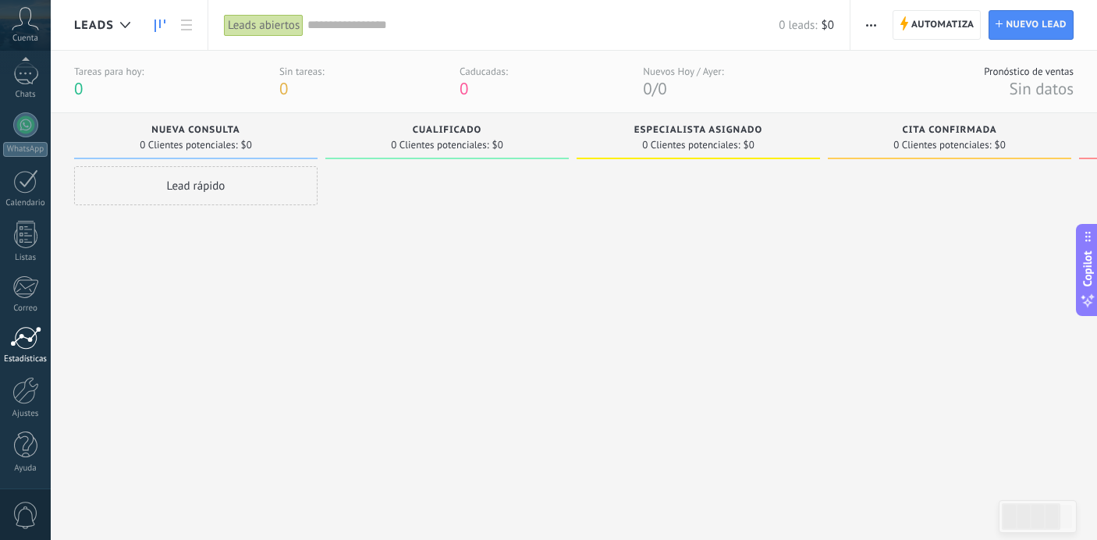
scroll to position [12, 0]
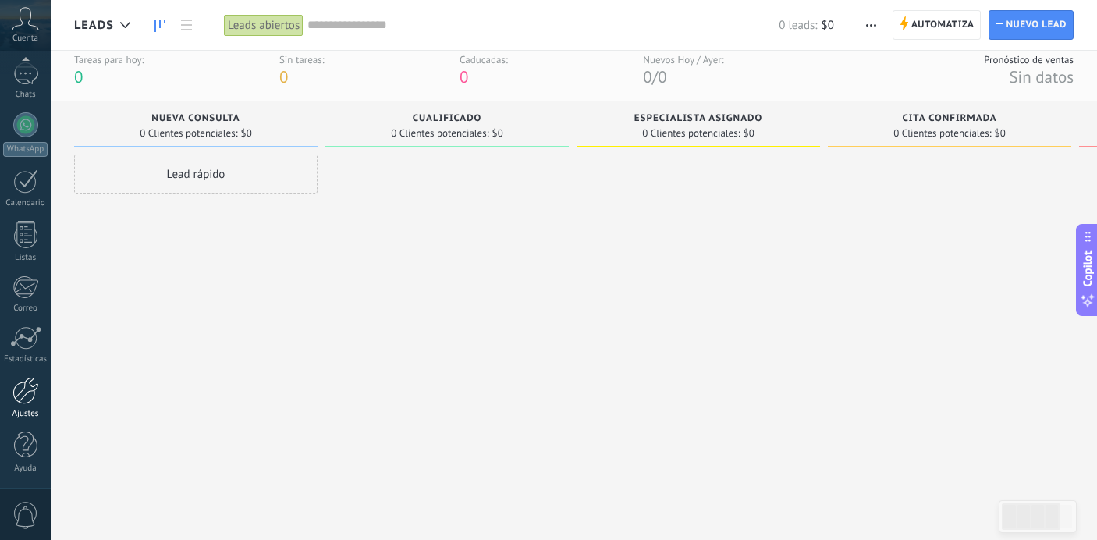
click at [19, 380] on div at bounding box center [25, 390] width 27 height 27
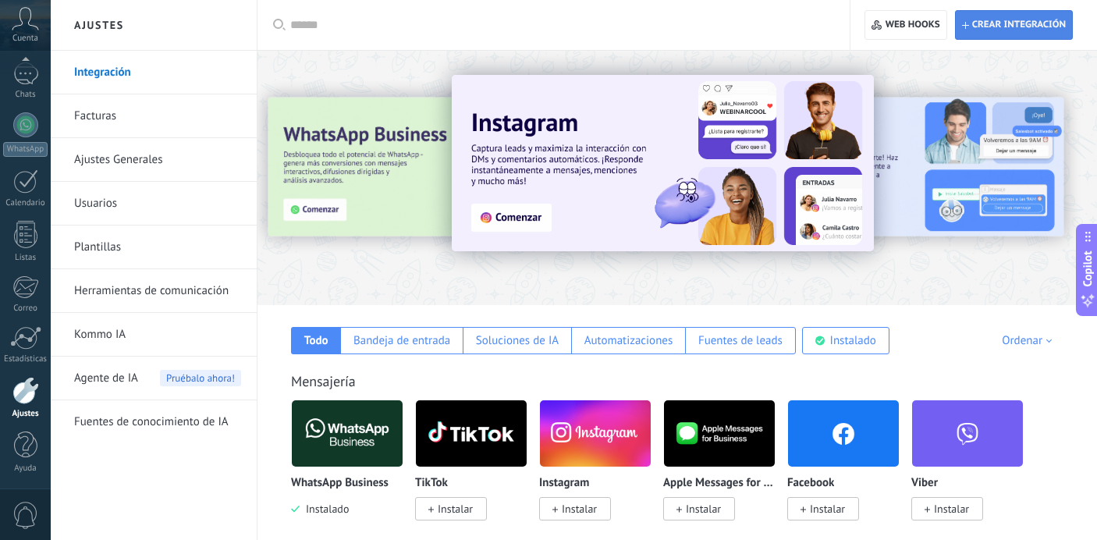
click at [1016, 28] on span "Crear integración" at bounding box center [1019, 25] width 94 height 12
type textarea "**********"
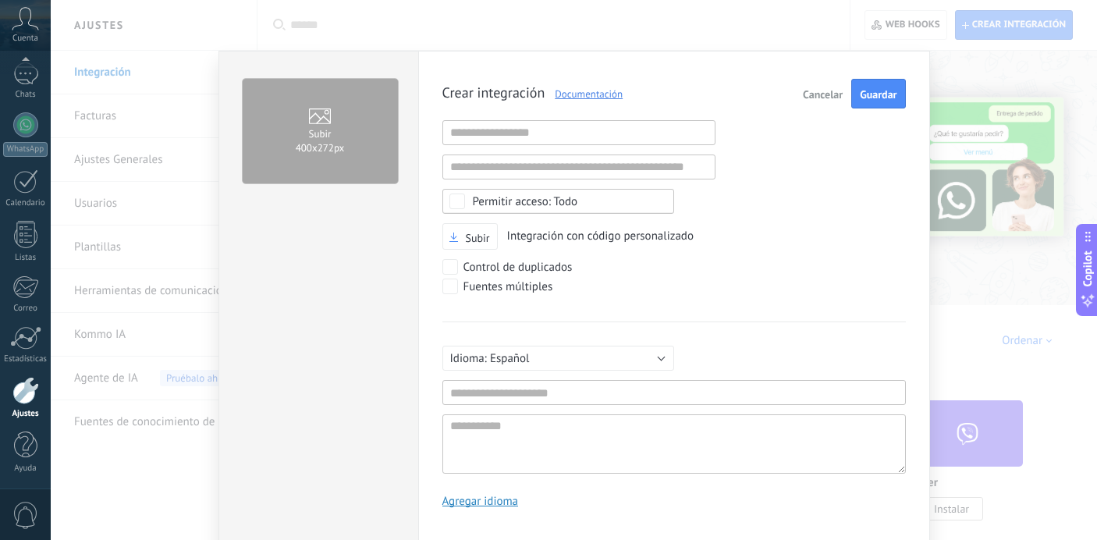
click at [809, 89] on span "Cancelar" at bounding box center [823, 94] width 40 height 11
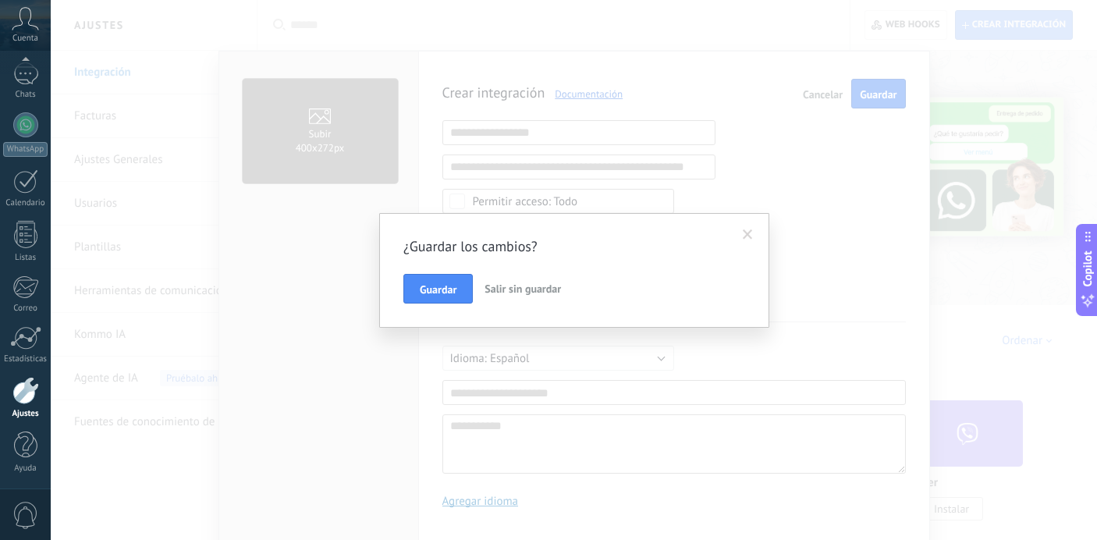
click at [505, 287] on span "Salir sin guardar" at bounding box center [522, 289] width 76 height 14
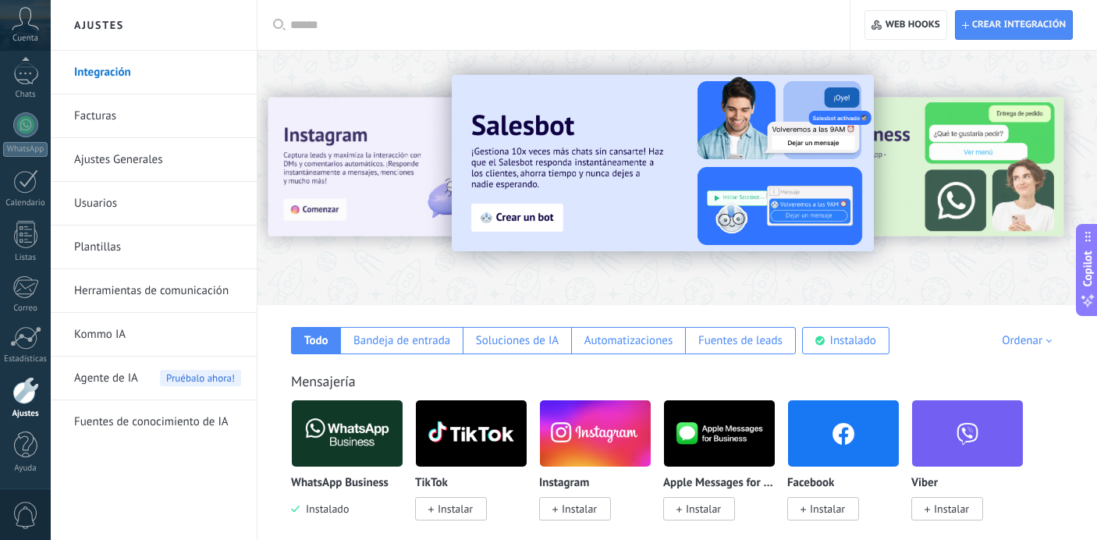
click at [343, 439] on img at bounding box center [347, 433] width 111 height 76
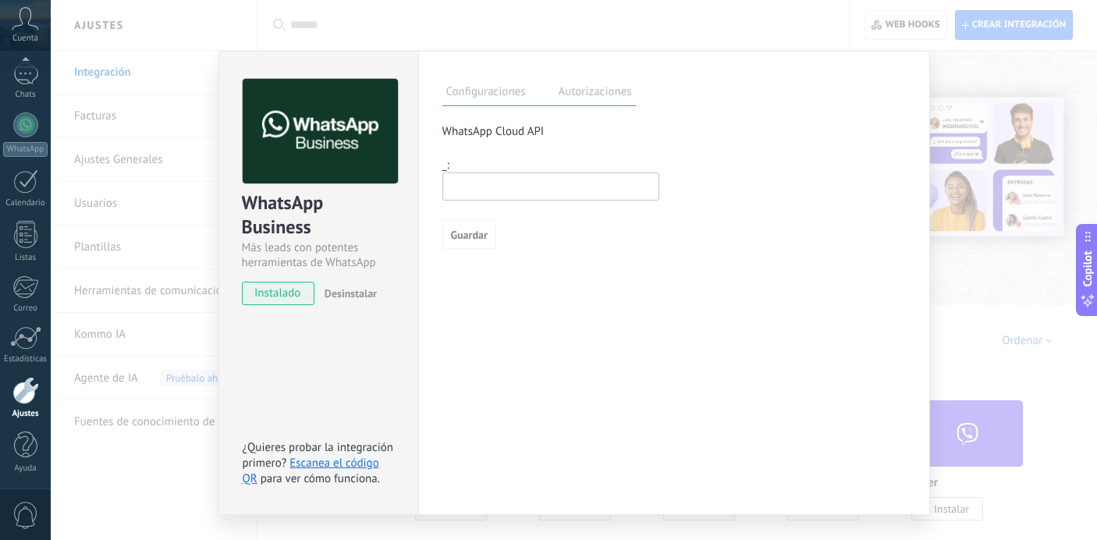
click at [615, 179] on input "text" at bounding box center [550, 186] width 217 height 28
click at [611, 96] on label "Autorizaciones" at bounding box center [595, 94] width 81 height 23
